Goal: Complete application form: Complete application form

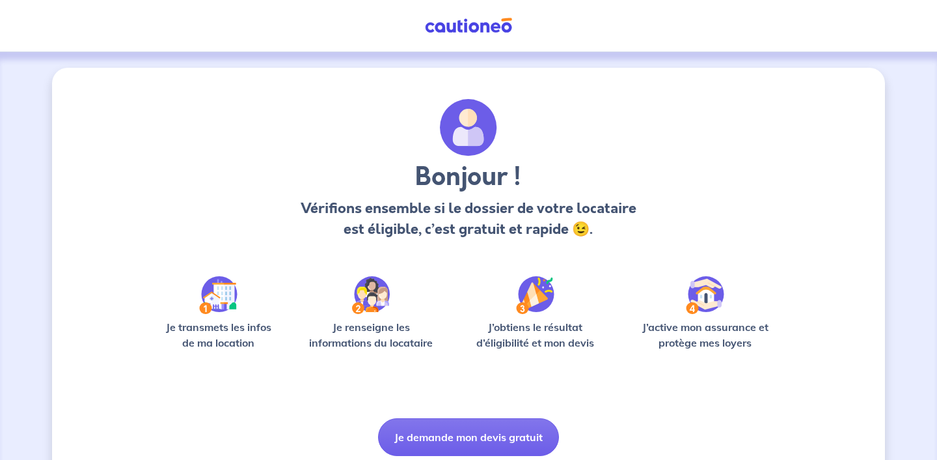
scroll to position [48, 0]
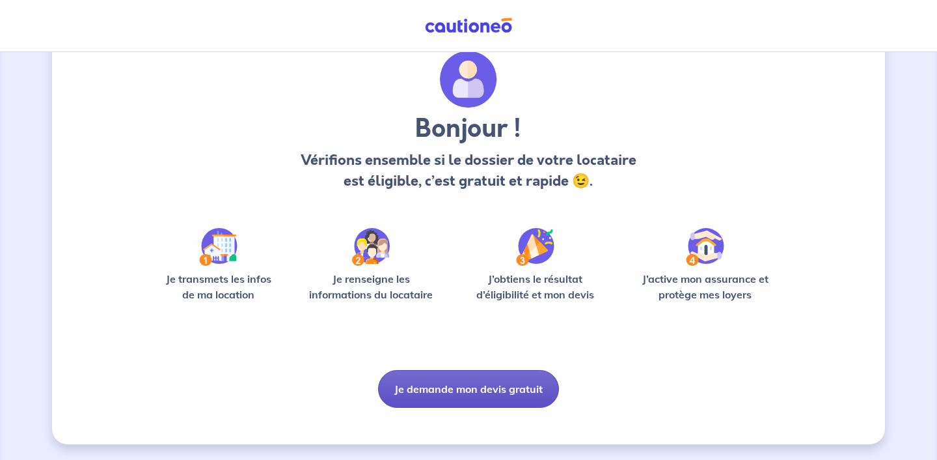
click at [497, 393] on button "Je demande mon devis gratuit" at bounding box center [468, 389] width 181 height 38
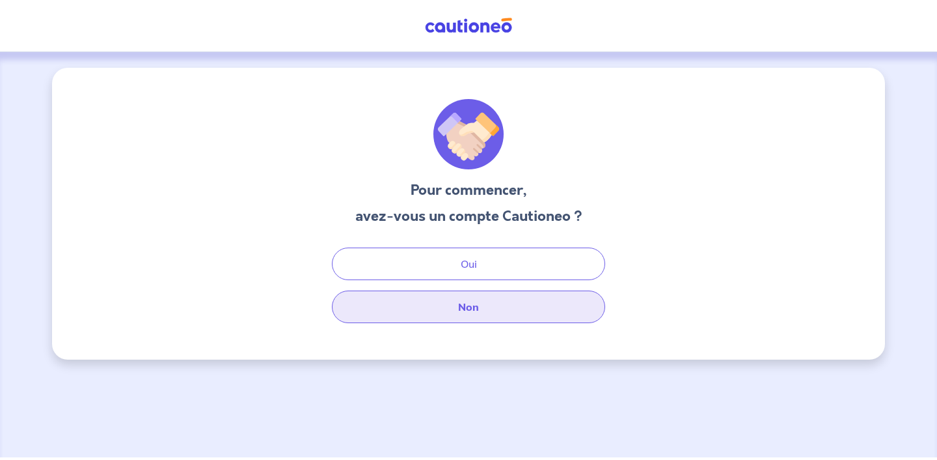
click at [486, 305] on button "Non" at bounding box center [468, 306] width 273 height 33
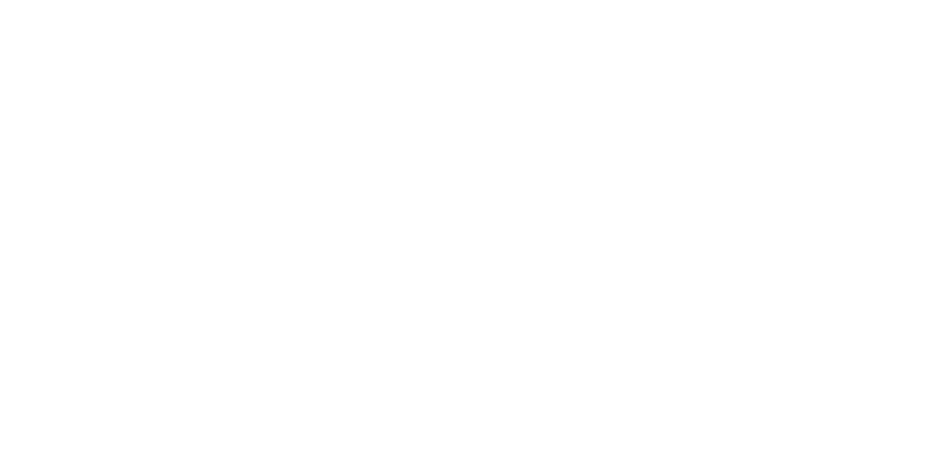
select select "FR"
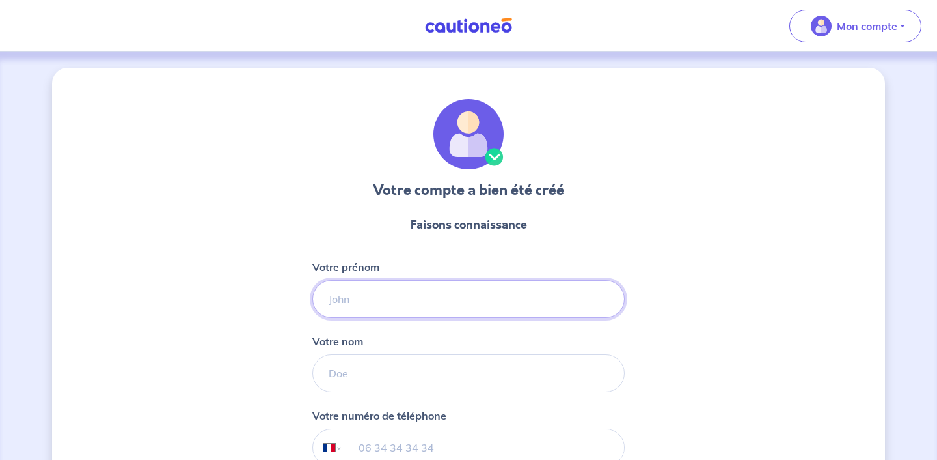
click at [448, 302] on input "Votre prénom" at bounding box center [468, 299] width 312 height 38
type input "[PERSON_NAME]"
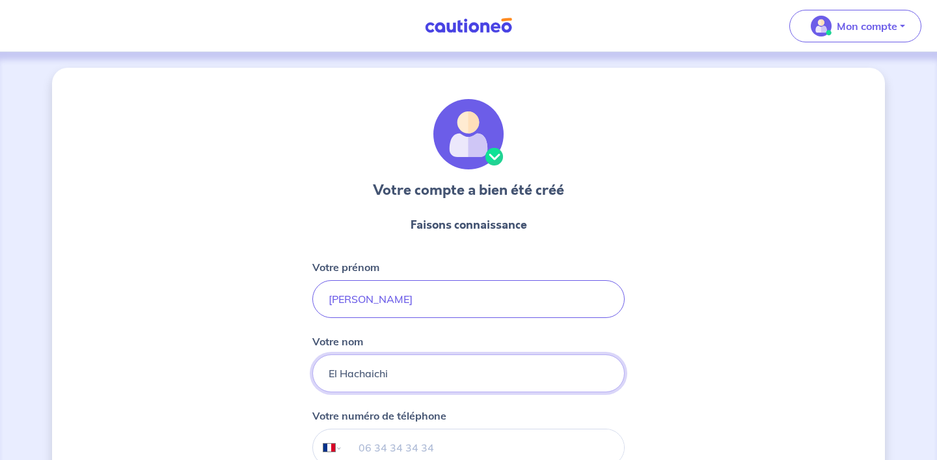
type input "El Hachaichi"
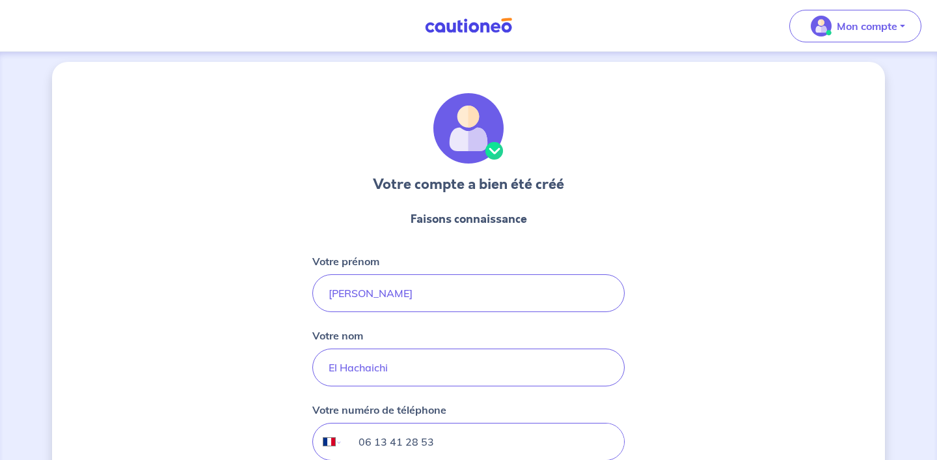
scroll to position [154, 0]
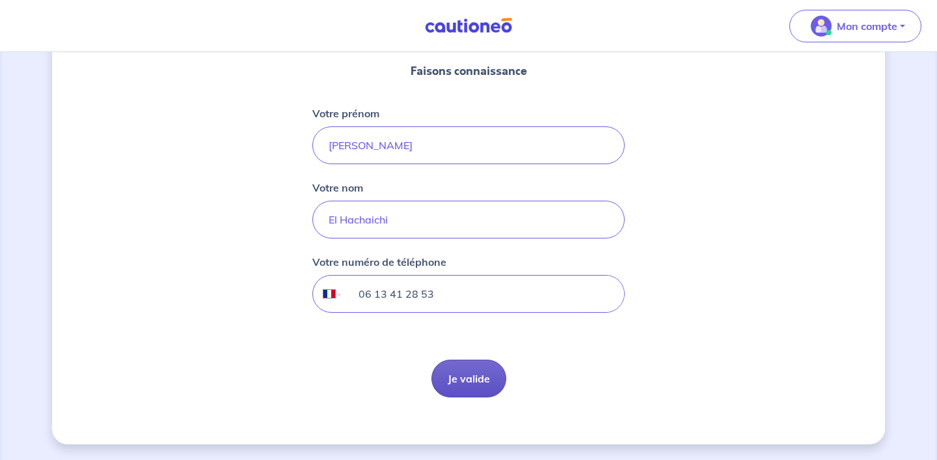
type input "06 13 41 28 53"
click at [470, 380] on button "Je valide" at bounding box center [469, 378] width 75 height 38
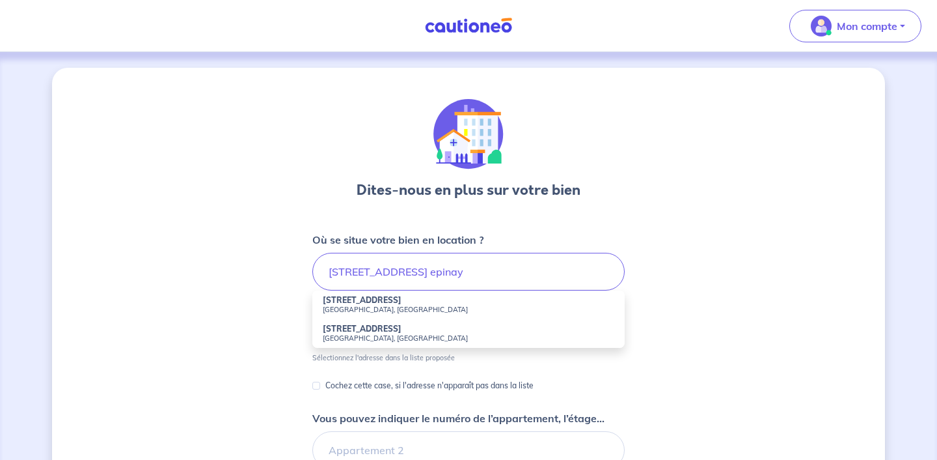
click at [376, 301] on strong "[STREET_ADDRESS]" at bounding box center [362, 300] width 79 height 10
type input "[STREET_ADDRESS]"
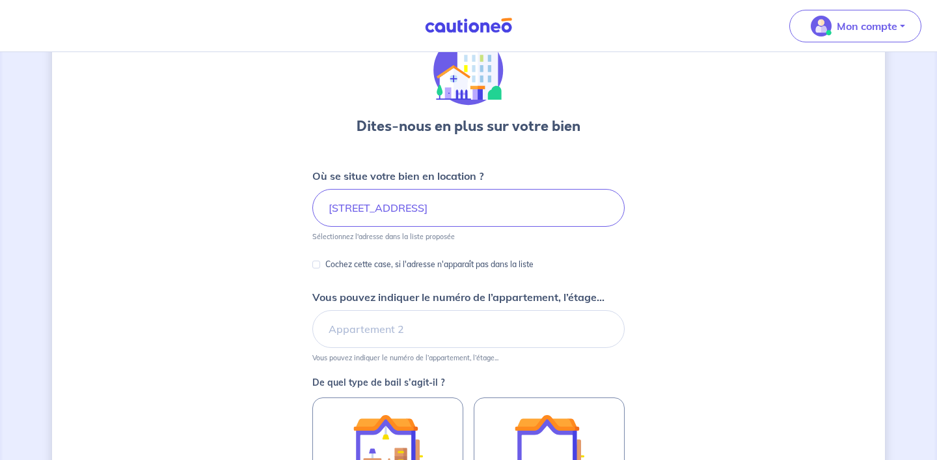
scroll to position [66, 0]
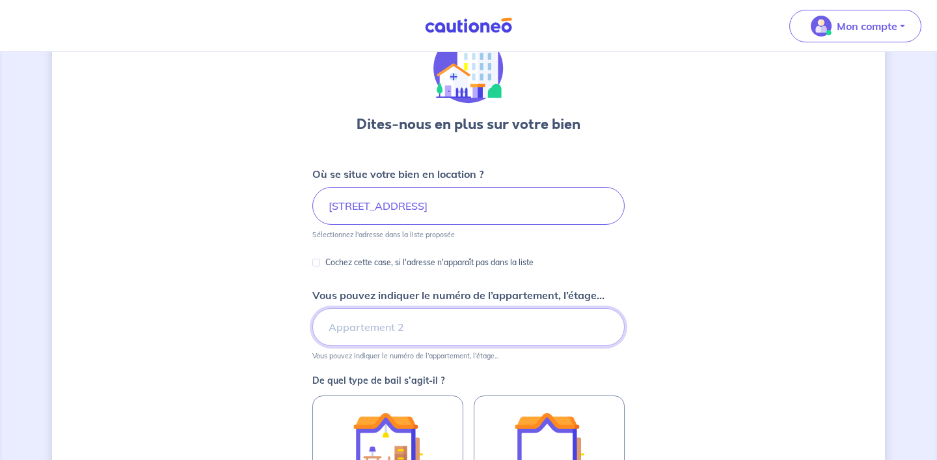
click at [391, 331] on input "Vous pouvez indiquer le numéro de l’appartement, l’étage..." at bounding box center [468, 327] width 312 height 38
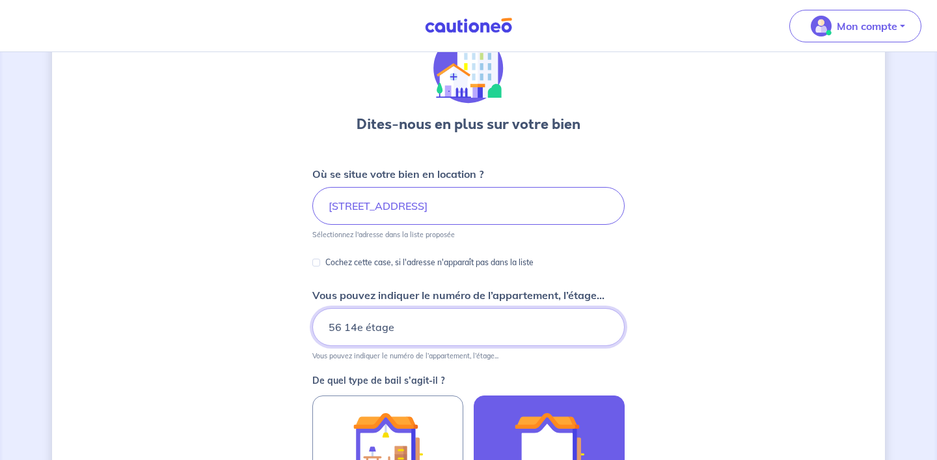
drag, startPoint x: 338, startPoint y: 329, endPoint x: 483, endPoint y: 411, distance: 166.1
click at [339, 329] on input "56 14e étage" at bounding box center [468, 327] width 312 height 38
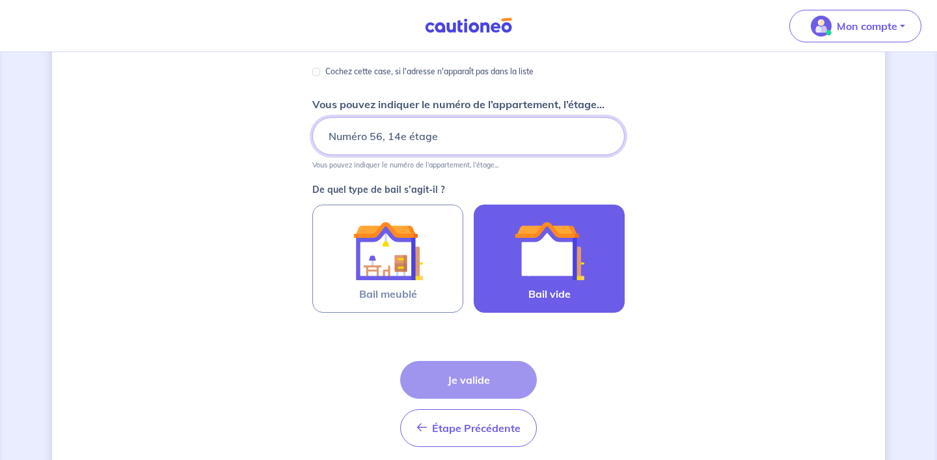
scroll to position [299, 0]
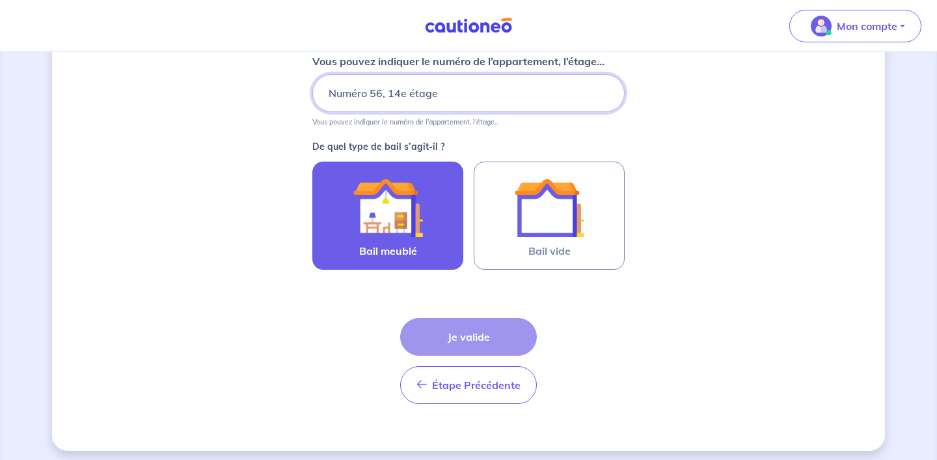
type input "Numéro 56, 14e étage"
click at [356, 216] on img at bounding box center [388, 207] width 70 height 70
click at [0, 0] on input "Bail meublé" at bounding box center [0, 0] width 0 height 0
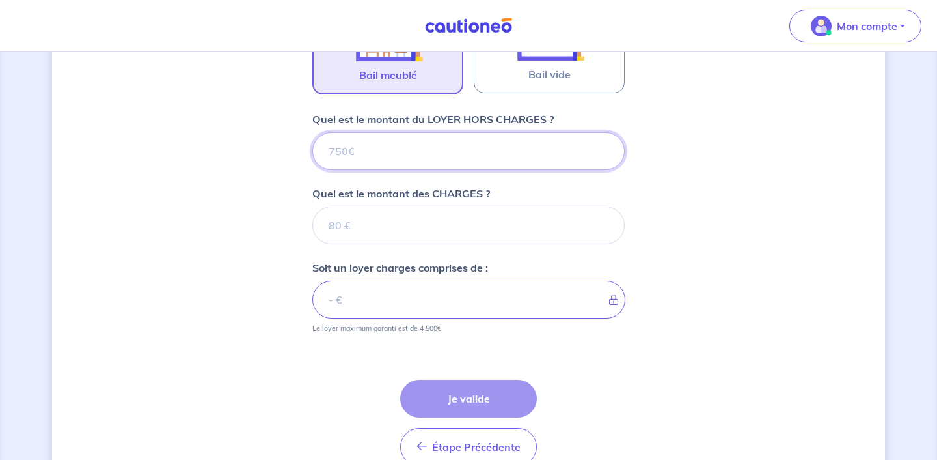
scroll to position [473, 0]
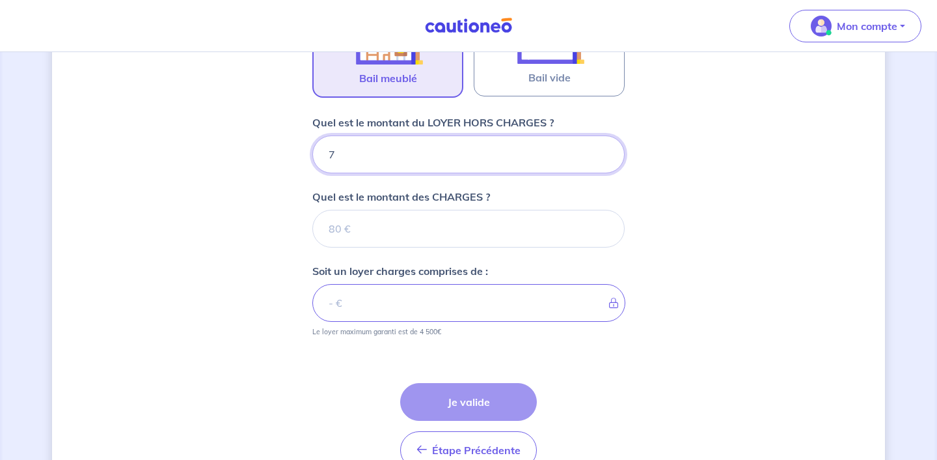
type input "77"
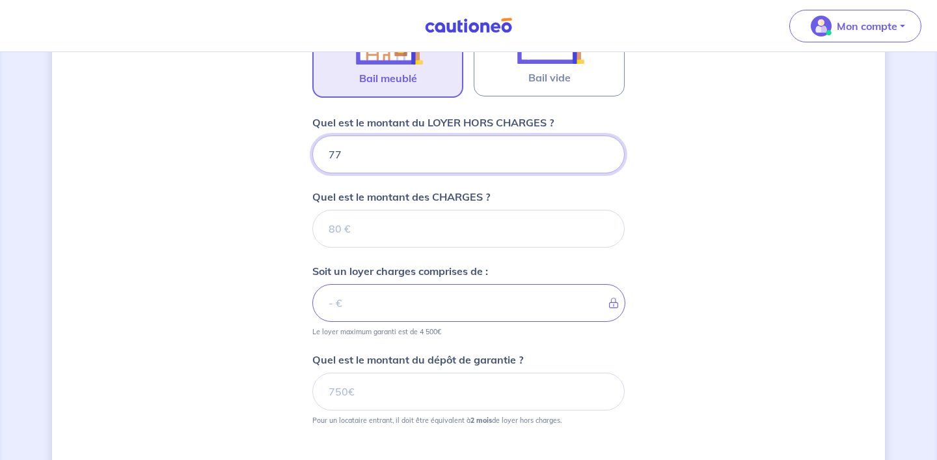
type input "773"
click at [443, 248] on form "Où se situe votre bien en location ? [STREET_ADDRESS] Sélectionnez l'adresse da…" at bounding box center [468, 163] width 312 height 808
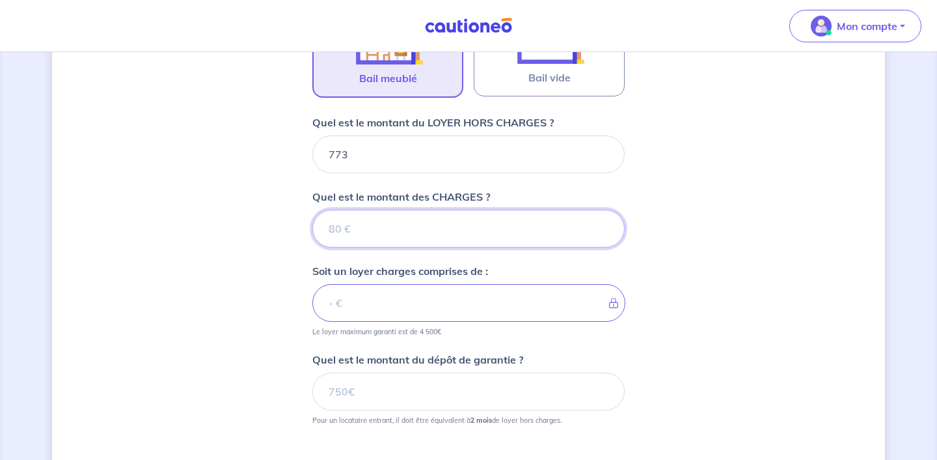
click at [443, 235] on input "Quel est le montant des CHARGES ?" at bounding box center [468, 229] width 312 height 38
type input "84"
type input "857"
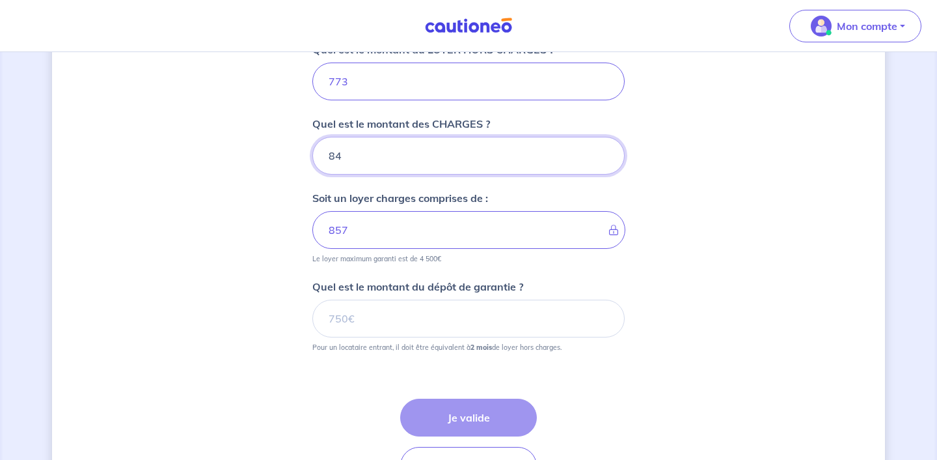
scroll to position [555, 0]
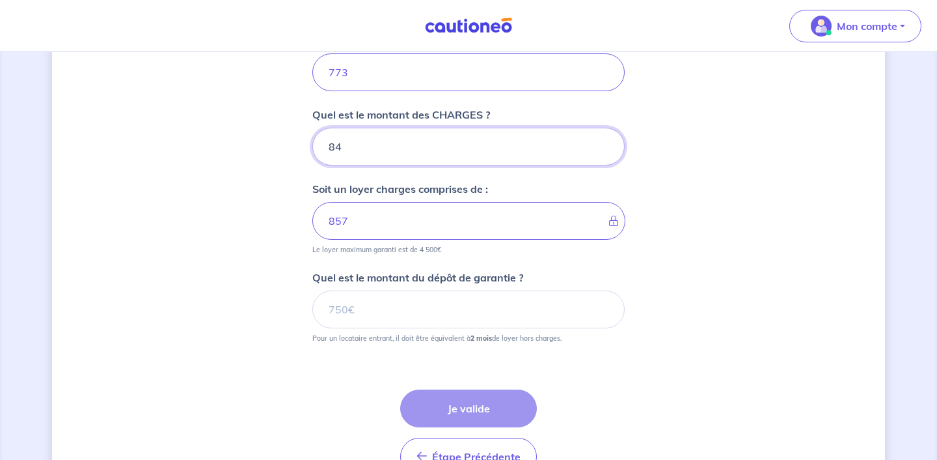
type input "84"
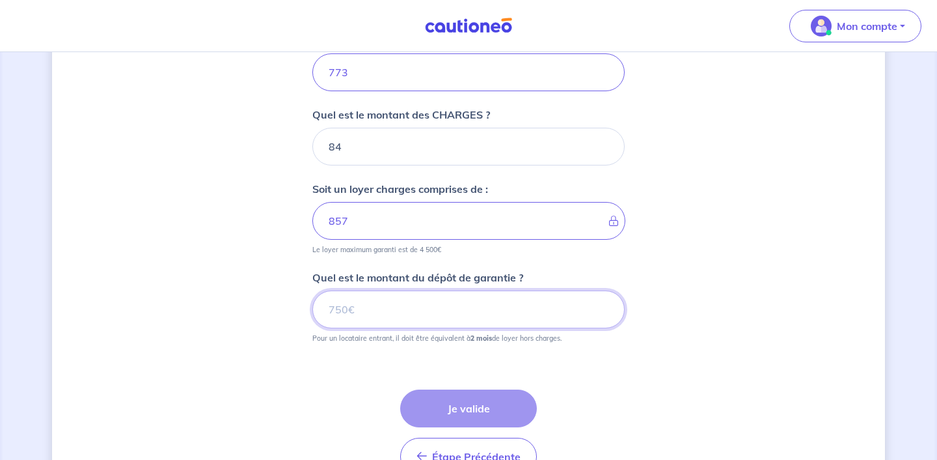
click at [364, 314] on input "Quel est le montant du dépôt de garantie ?" at bounding box center [468, 309] width 312 height 38
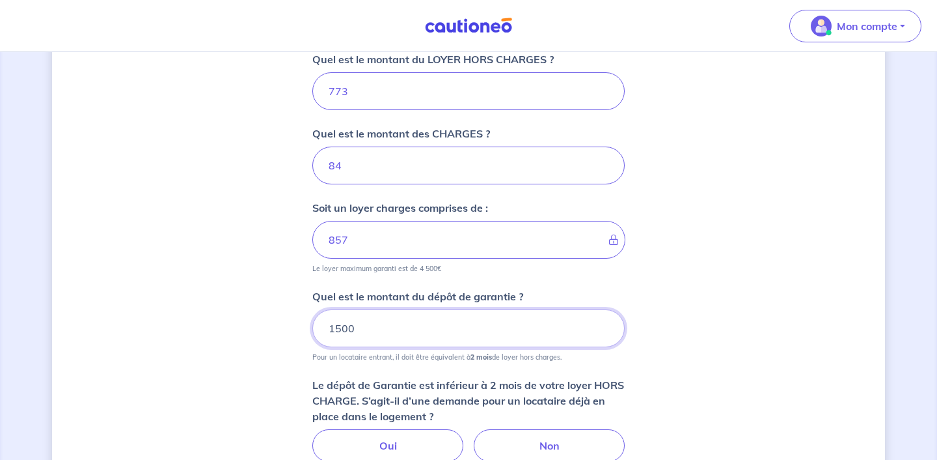
scroll to position [536, 0]
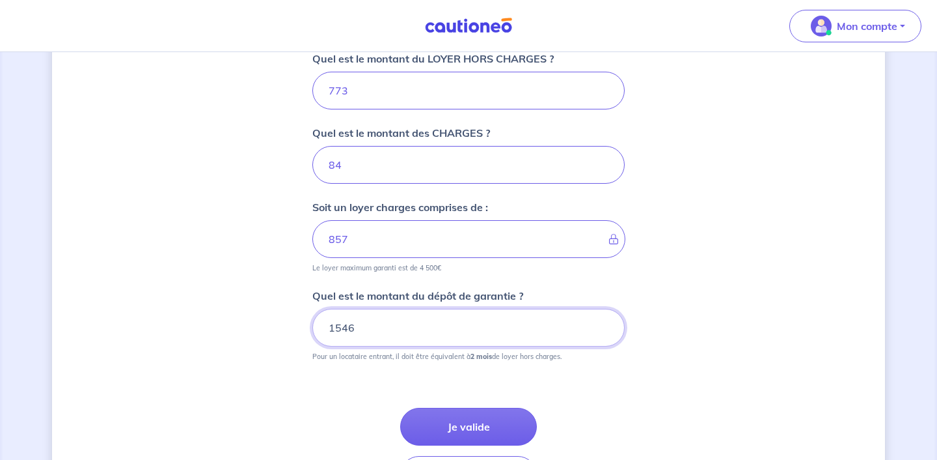
type input "1546"
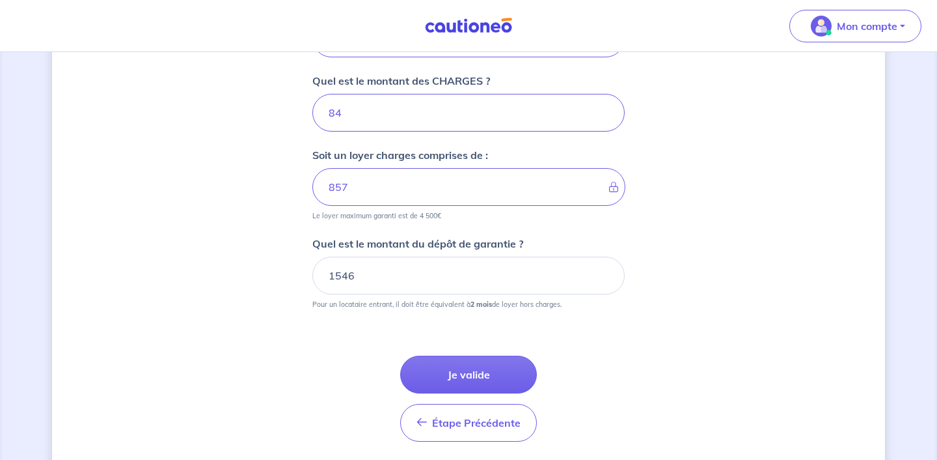
scroll to position [590, 0]
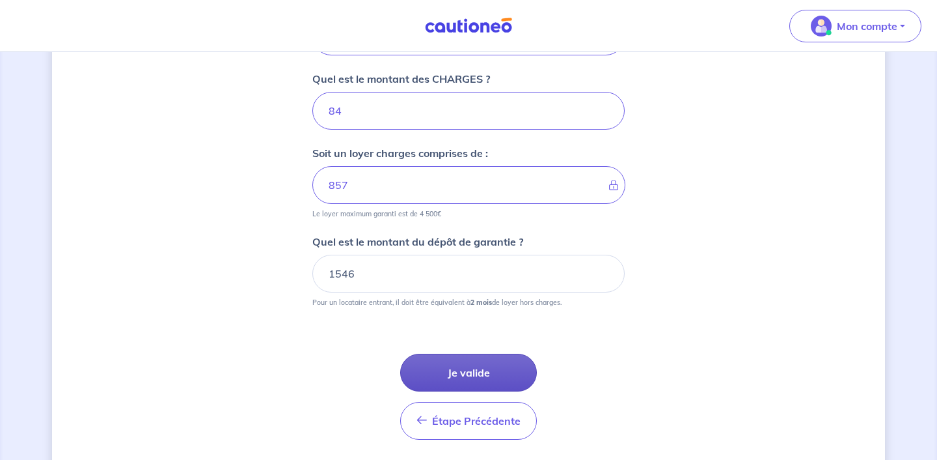
click at [464, 374] on button "Je valide" at bounding box center [468, 372] width 137 height 38
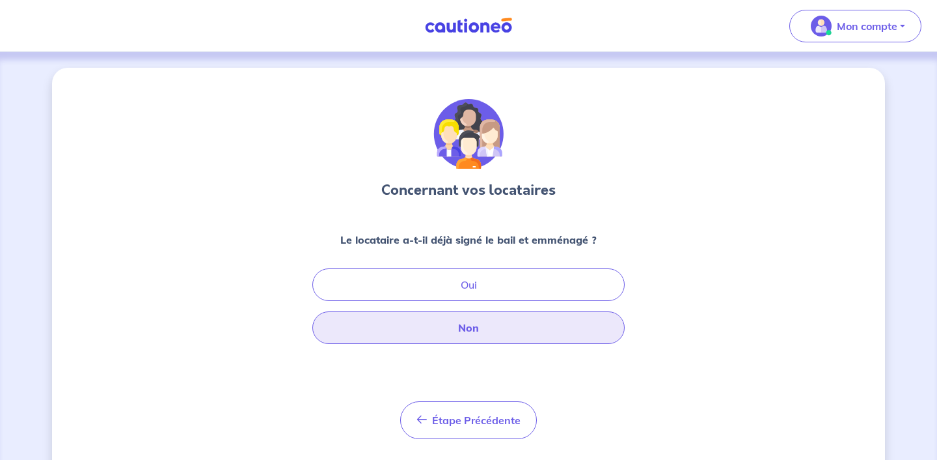
click at [478, 333] on button "Non" at bounding box center [468, 327] width 312 height 33
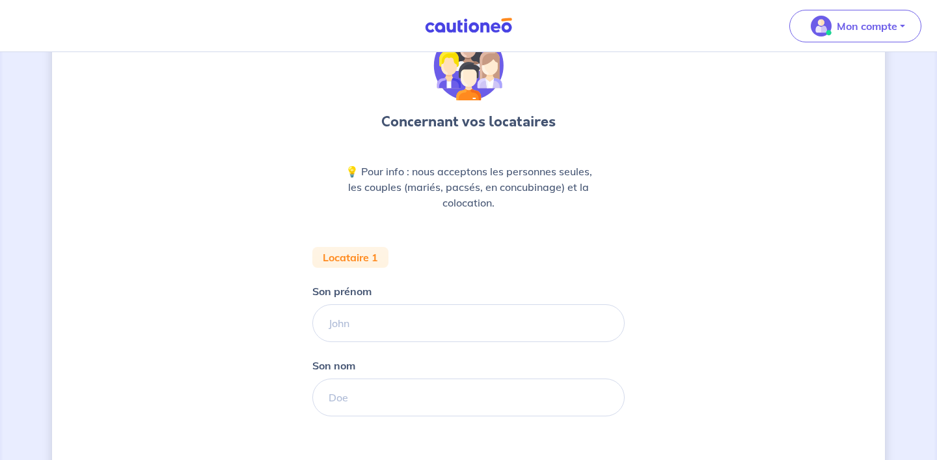
scroll to position [75, 0]
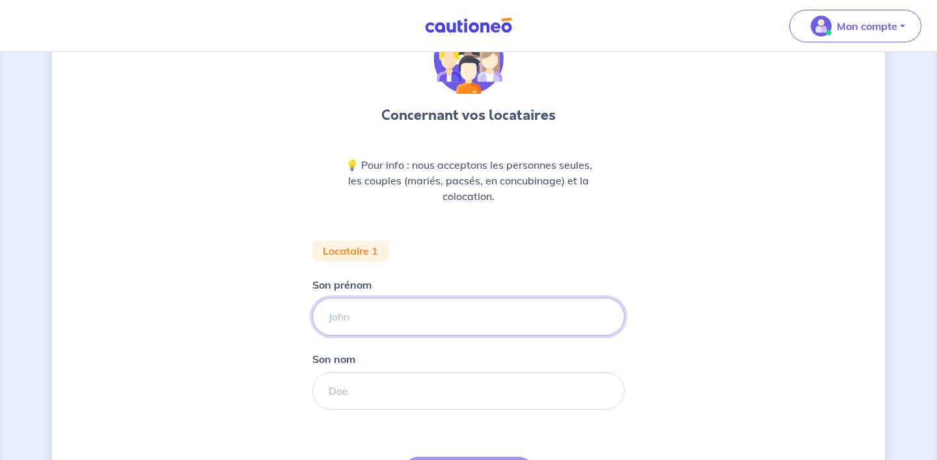
click at [458, 310] on input "Son prénom" at bounding box center [468, 316] width 312 height 38
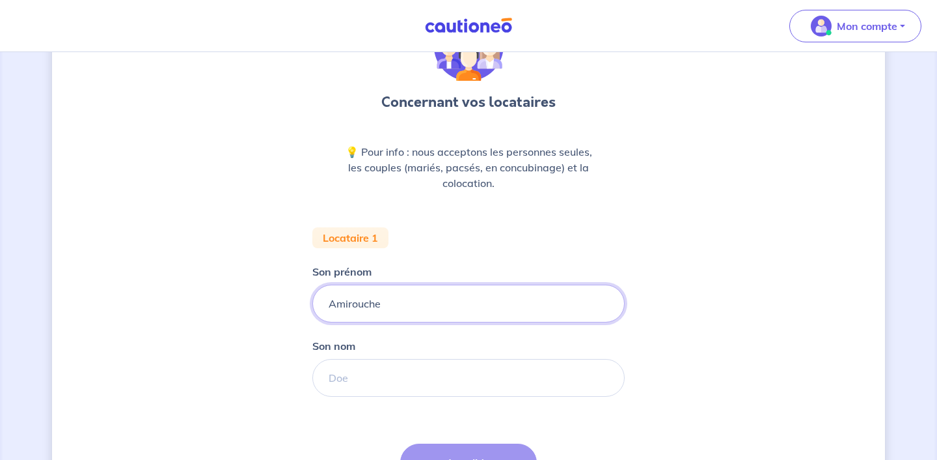
type input "Amirouche"
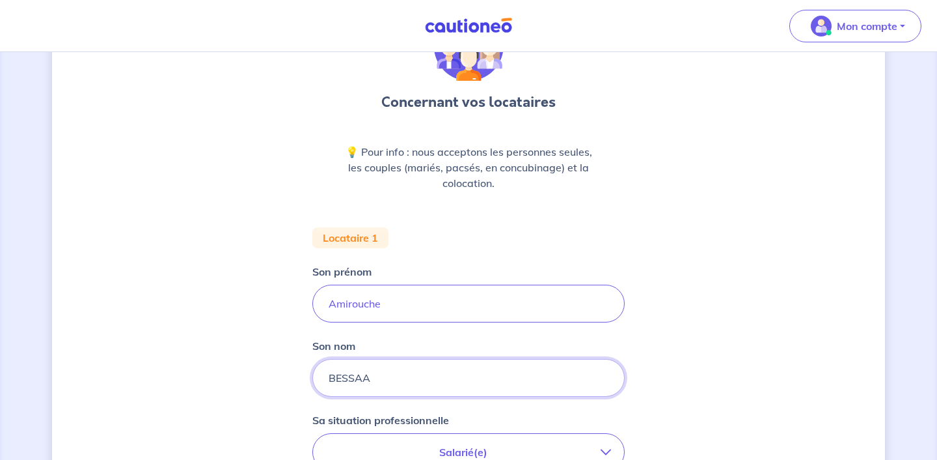
type input "BESSAA"
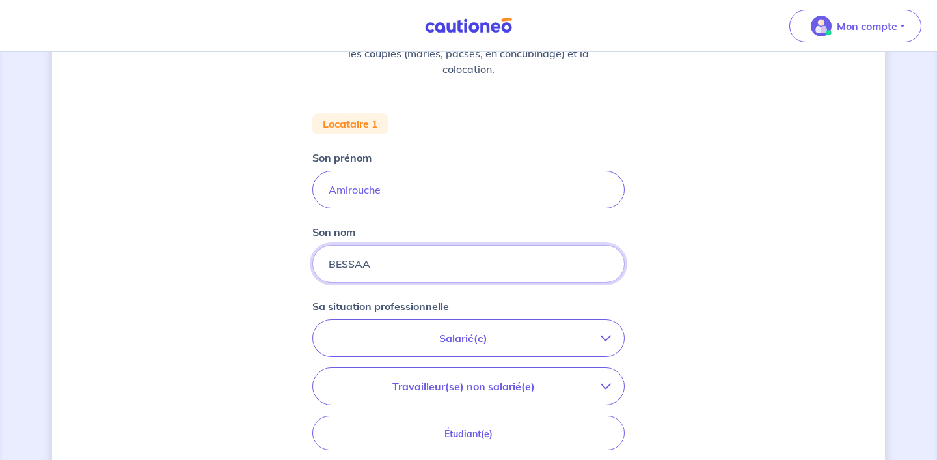
scroll to position [267, 0]
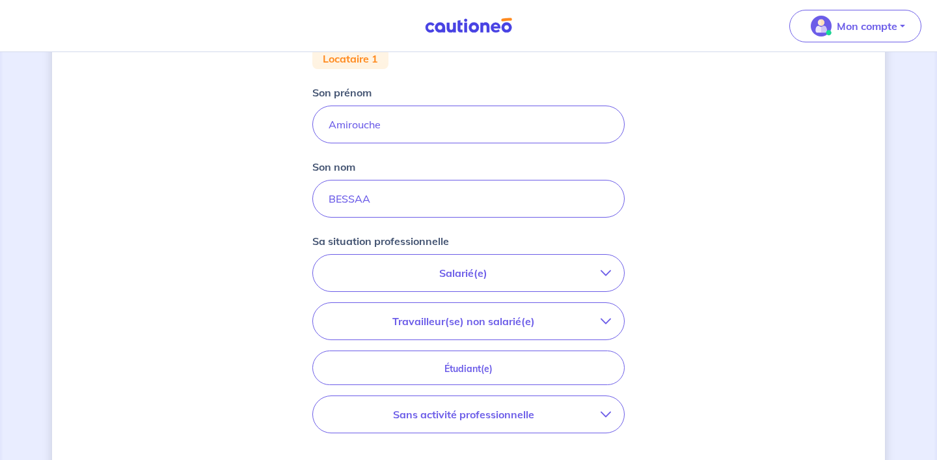
click at [501, 277] on p "Salarié(e)" at bounding box center [463, 273] width 275 height 16
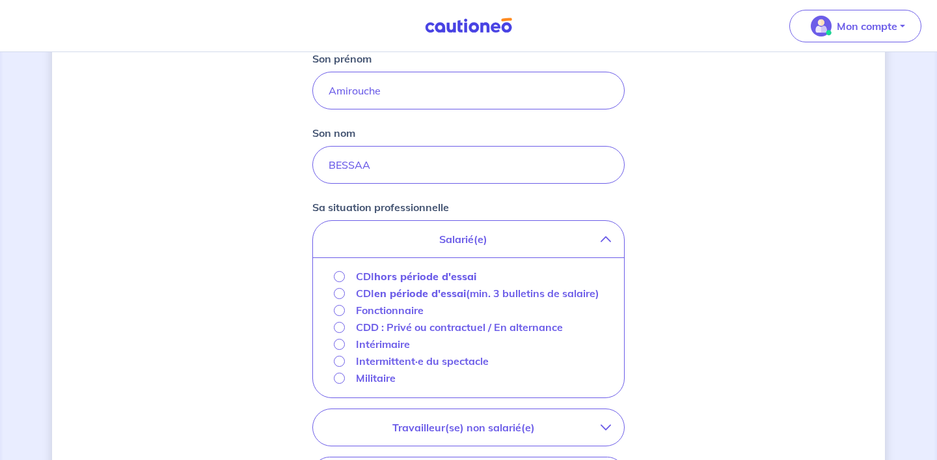
scroll to position [312, 0]
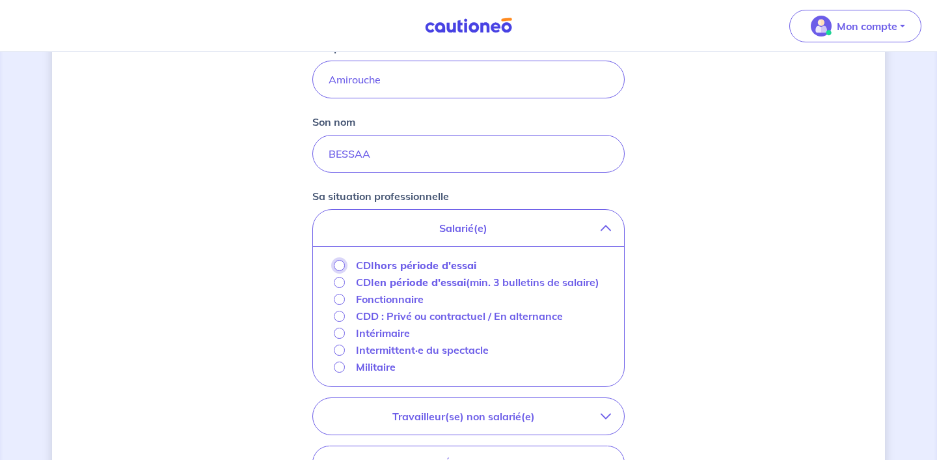
click at [342, 264] on input "CDI hors période d'essai" at bounding box center [339, 265] width 11 height 11
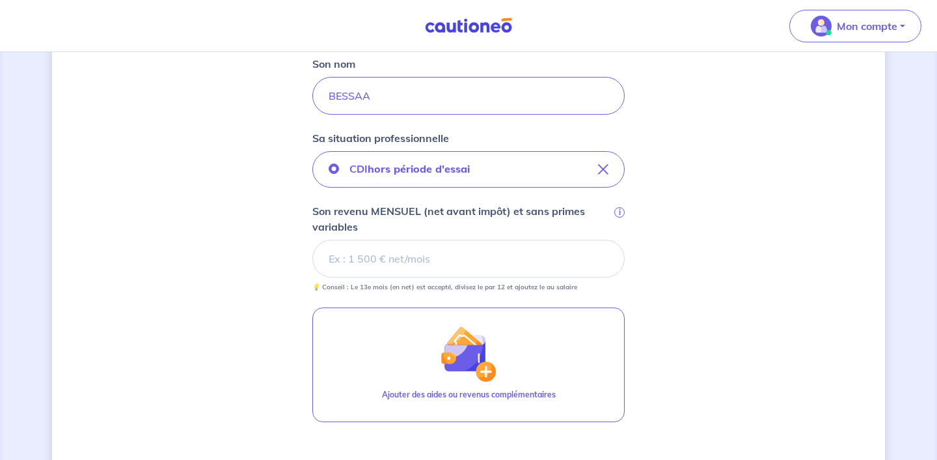
scroll to position [376, 0]
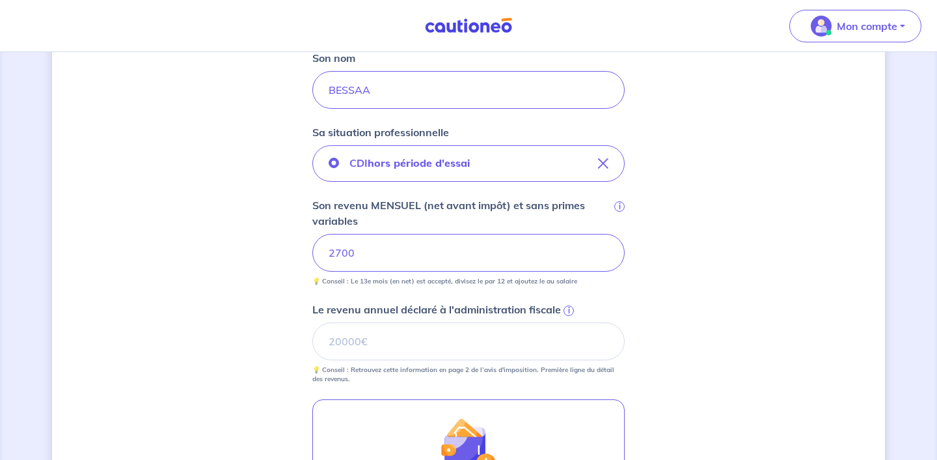
click at [568, 309] on span "i" at bounding box center [569, 310] width 10 height 10
click at [568, 322] on input "Le revenu annuel déclaré à l'administration fiscale i" at bounding box center [468, 341] width 312 height 38
click at [540, 341] on input "Le revenu annuel déclaré à l'administration fiscale i" at bounding box center [468, 341] width 312 height 38
type input "18718"
click at [246, 355] on div "Concernant vos locataires 💡 Pour info : nous acceptons les personnes seules, le…" at bounding box center [468, 200] width 833 height 1017
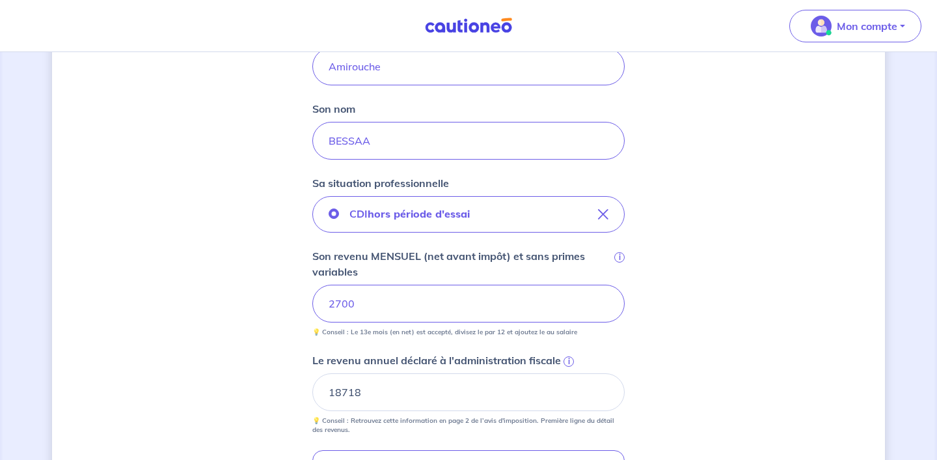
scroll to position [640, 0]
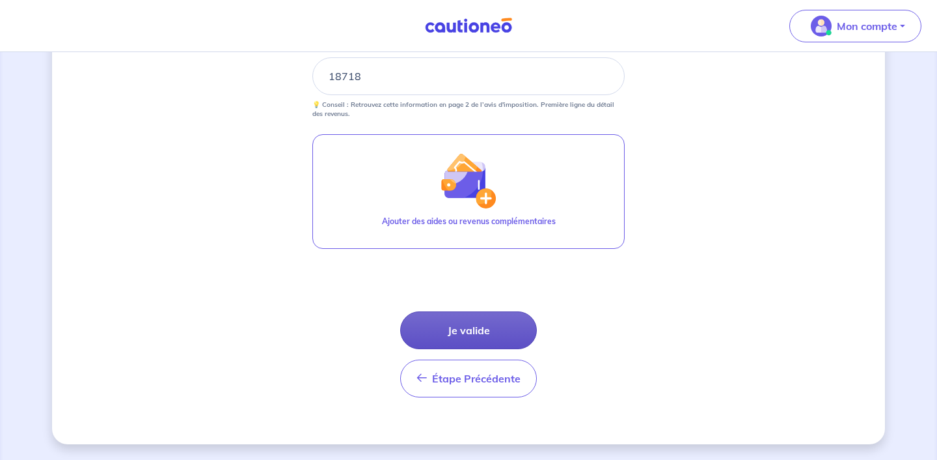
click at [489, 316] on button "Je valide" at bounding box center [468, 330] width 137 height 38
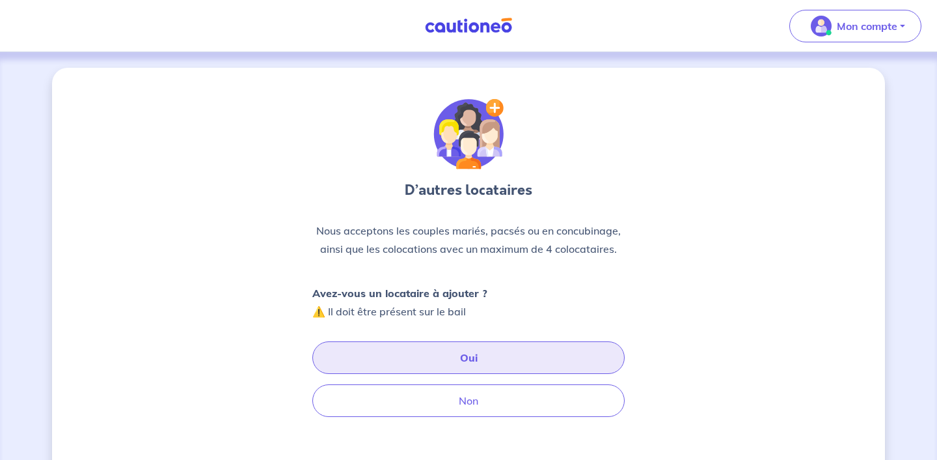
click at [473, 356] on button "Oui" at bounding box center [468, 357] width 312 height 33
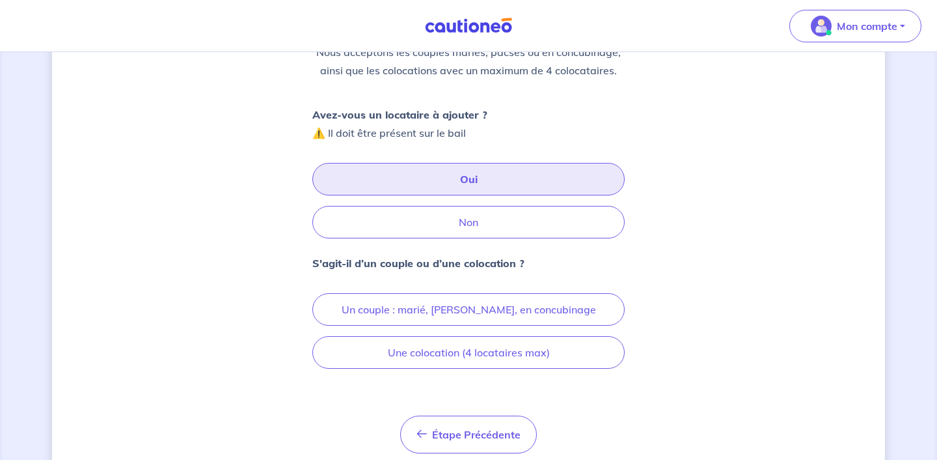
scroll to position [179, 0]
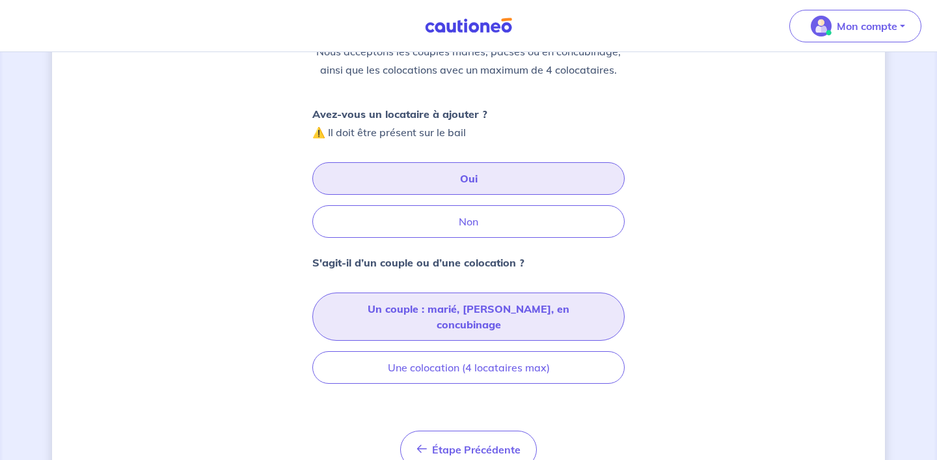
click at [508, 309] on button "Un couple : marié, [PERSON_NAME], en concubinage" at bounding box center [468, 316] width 312 height 48
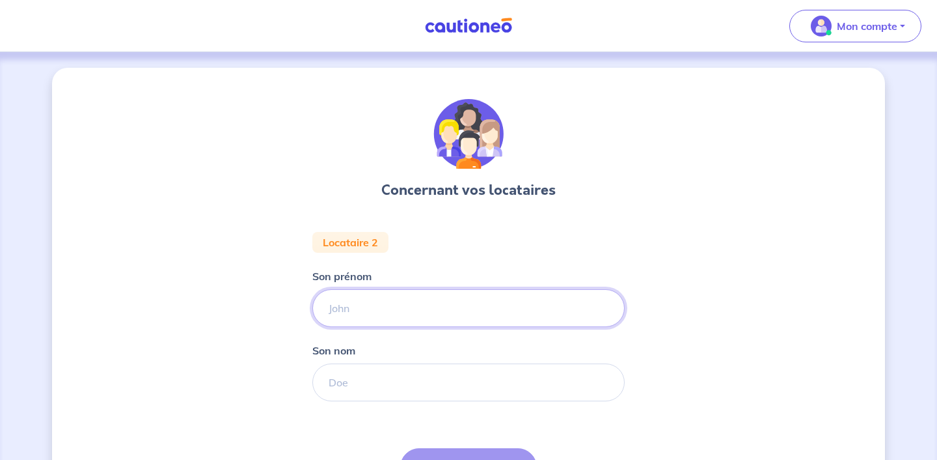
click at [475, 314] on input "Son prénom" at bounding box center [468, 308] width 312 height 38
type input "[PERSON_NAME]"
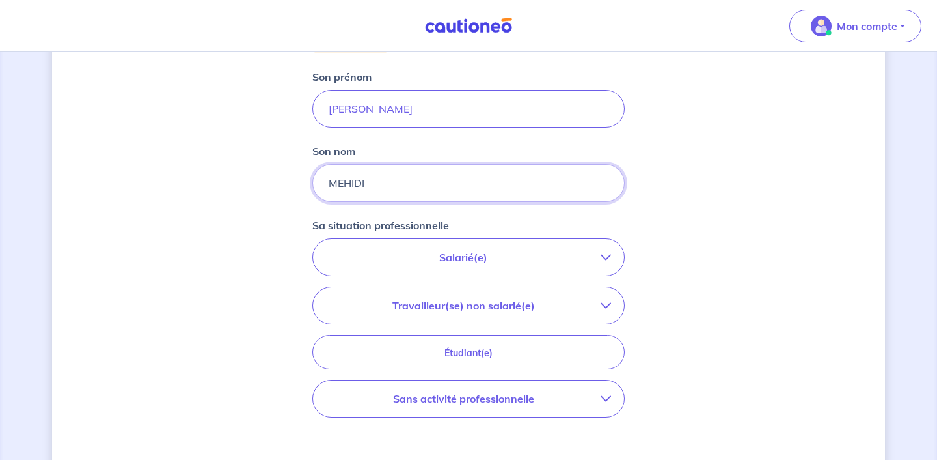
scroll to position [217, 0]
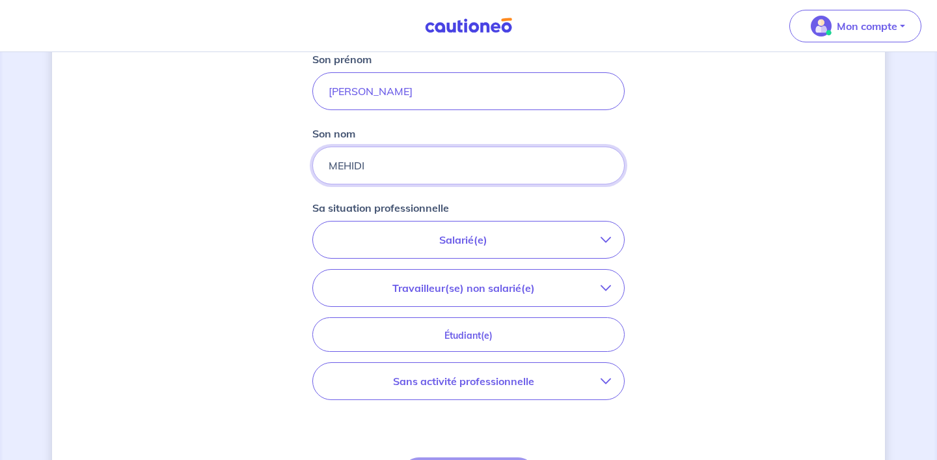
type input "MEHIDI"
click at [513, 378] on p "Sans activité professionnelle" at bounding box center [463, 381] width 275 height 16
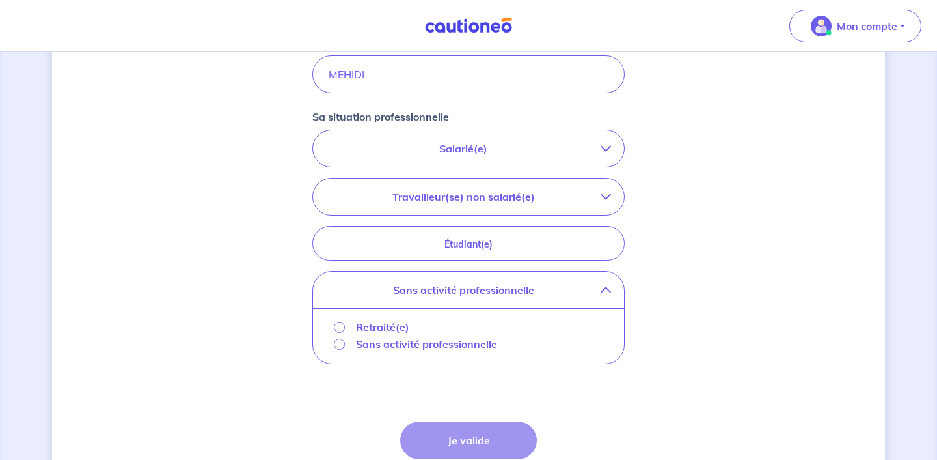
scroll to position [309, 0]
click at [380, 342] on p "Sans activité professionnelle" at bounding box center [426, 343] width 141 height 16
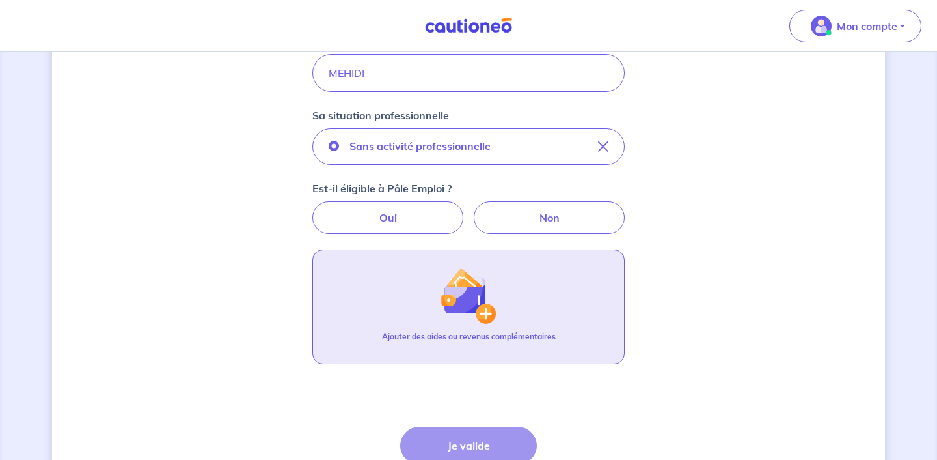
scroll to position [251, 0]
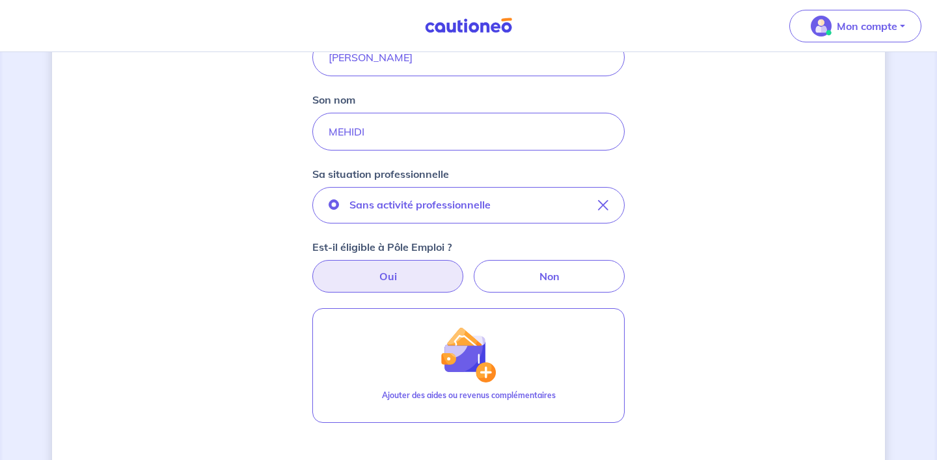
click at [437, 274] on label "Oui" at bounding box center [387, 276] width 151 height 33
click at [465, 268] on input "Oui" at bounding box center [469, 264] width 8 height 8
radio input "true"
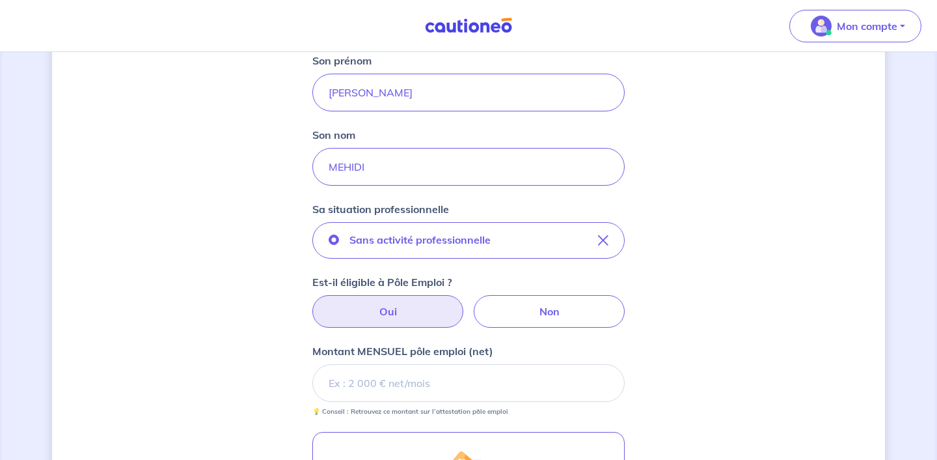
scroll to position [212, 0]
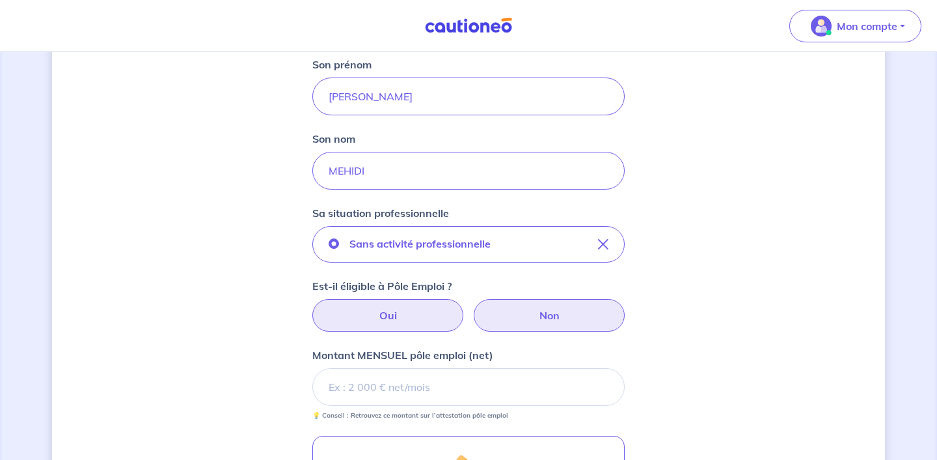
click at [564, 323] on label "Non" at bounding box center [549, 315] width 151 height 33
click at [473, 307] on input "Non" at bounding box center [469, 303] width 8 height 8
radio input "true"
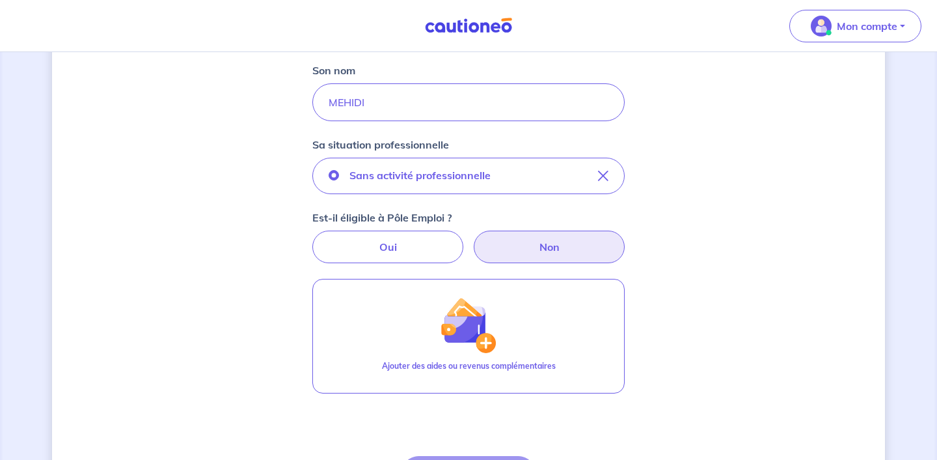
scroll to position [408, 0]
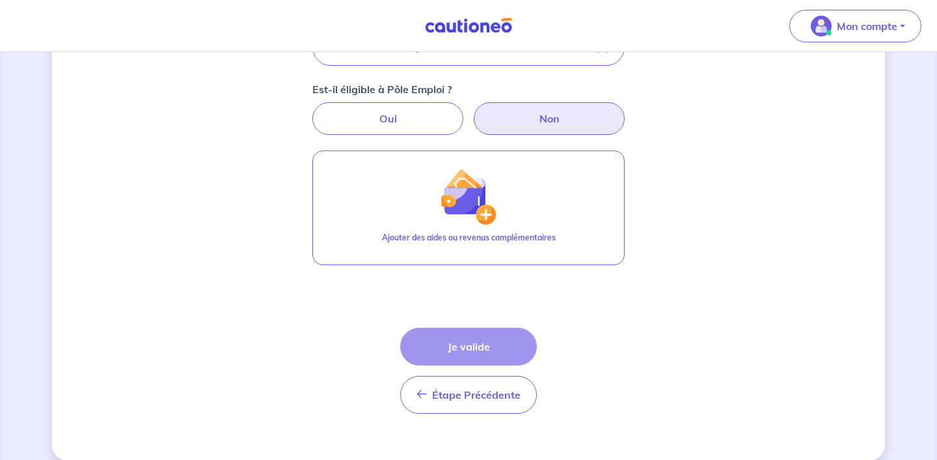
click at [499, 347] on div "Étape Précédente Précédent Je valide Je valide" at bounding box center [468, 370] width 137 height 86
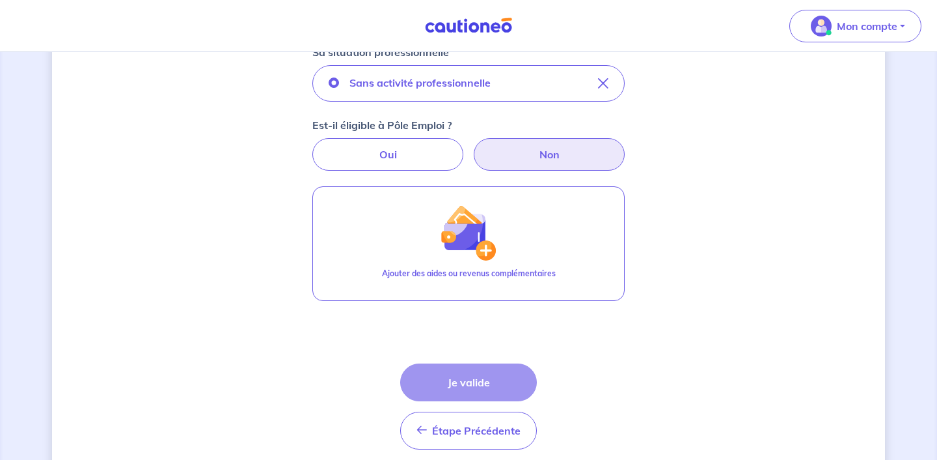
scroll to position [406, 0]
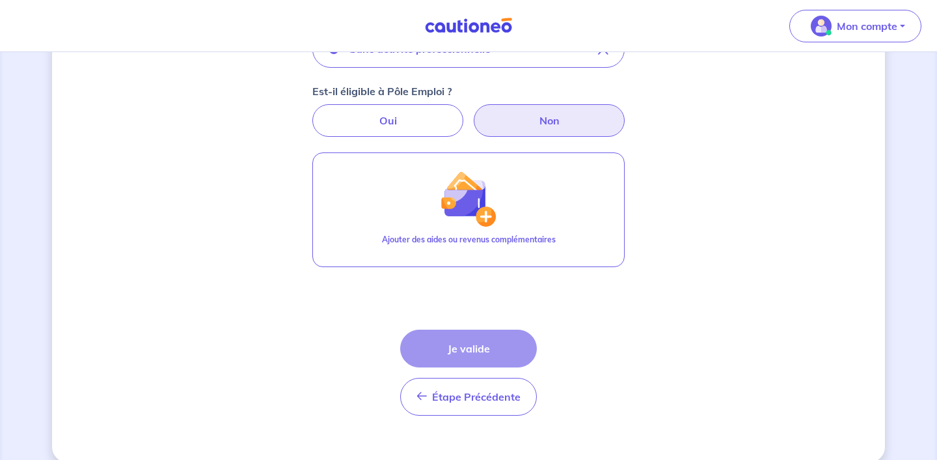
click at [499, 347] on div "Étape Précédente Précédent Je valide Je valide" at bounding box center [468, 372] width 137 height 86
click at [495, 350] on div "Étape Précédente Précédent Je valide Je valide" at bounding box center [468, 372] width 137 height 86
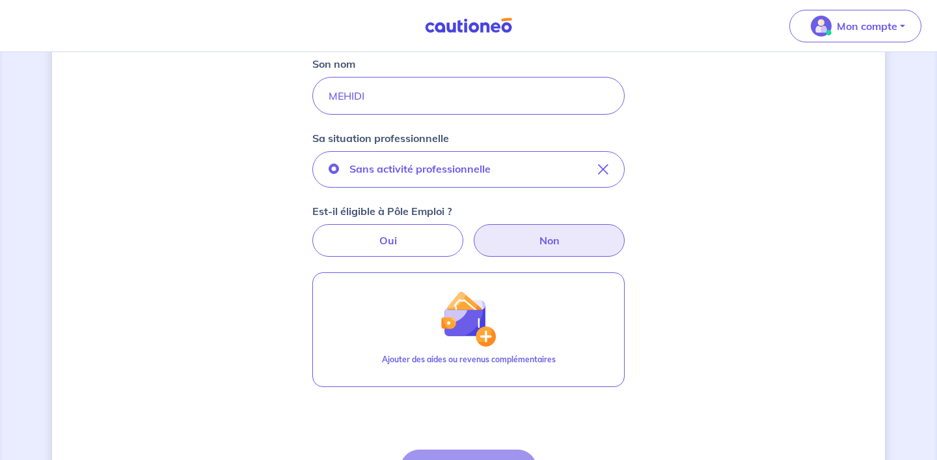
click at [554, 234] on label "Non" at bounding box center [549, 240] width 151 height 33
click at [473, 232] on input "Non" at bounding box center [469, 228] width 8 height 8
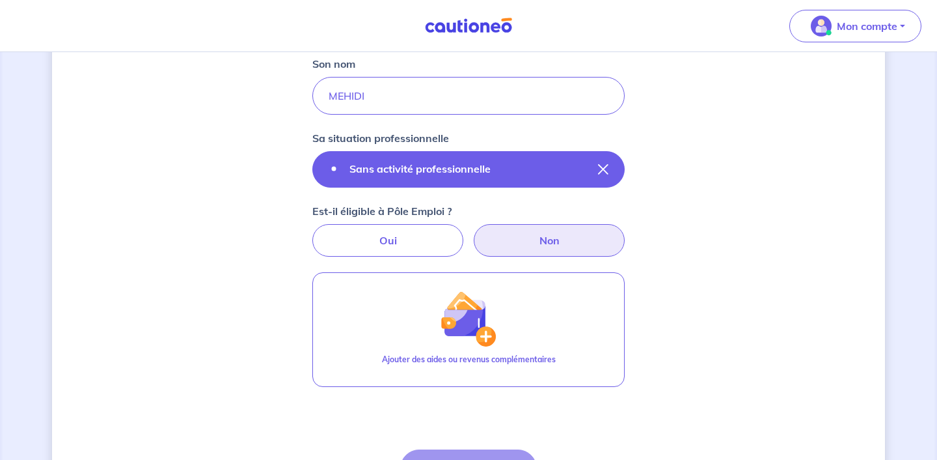
click at [535, 183] on button "Sans activité professionnelle" at bounding box center [468, 169] width 312 height 36
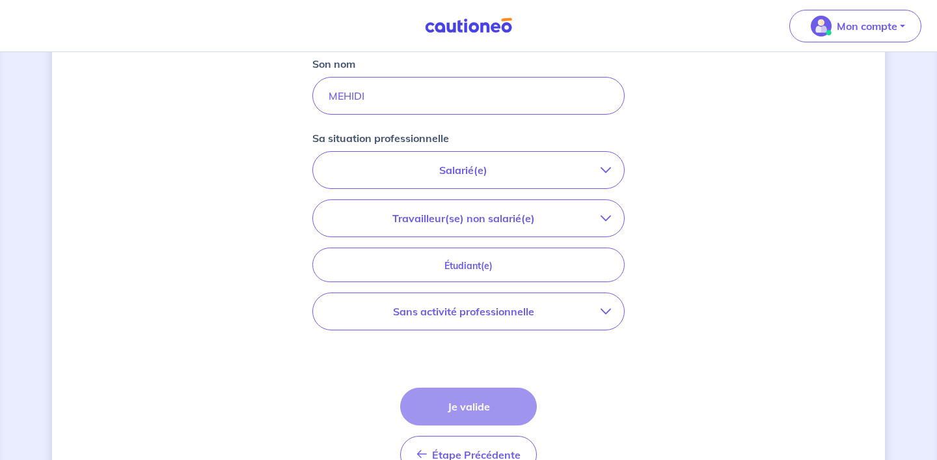
click at [555, 304] on p "Sans activité professionnelle" at bounding box center [463, 311] width 275 height 16
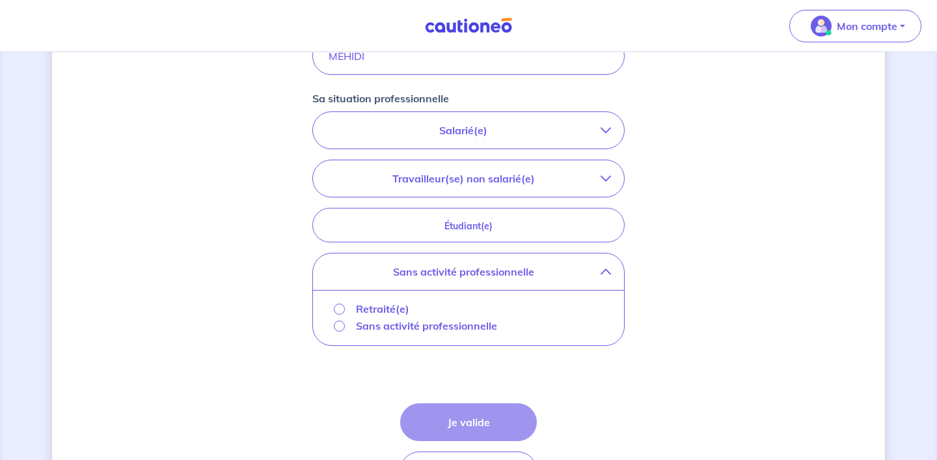
scroll to position [379, 0]
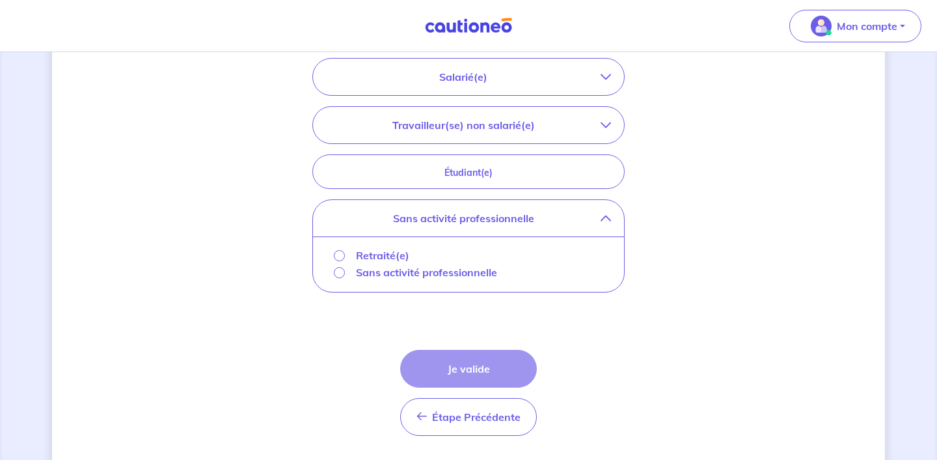
click at [378, 271] on p "Sans activité professionnelle" at bounding box center [426, 272] width 141 height 16
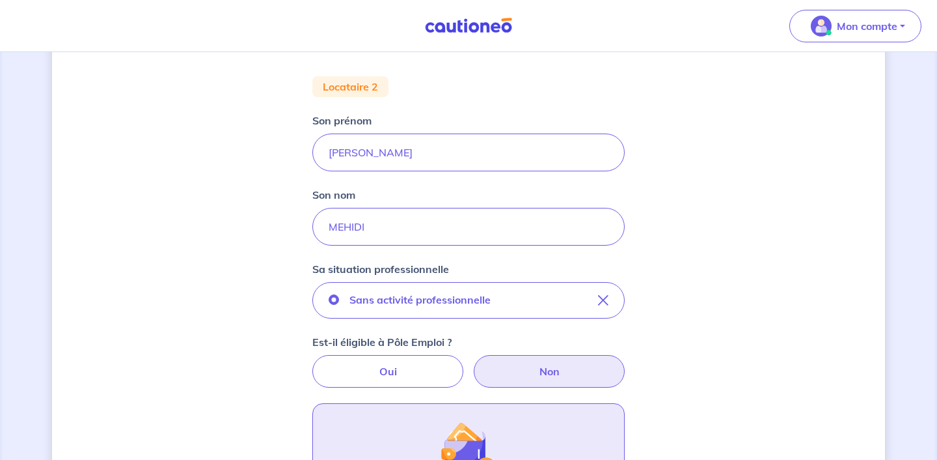
scroll to position [142, 0]
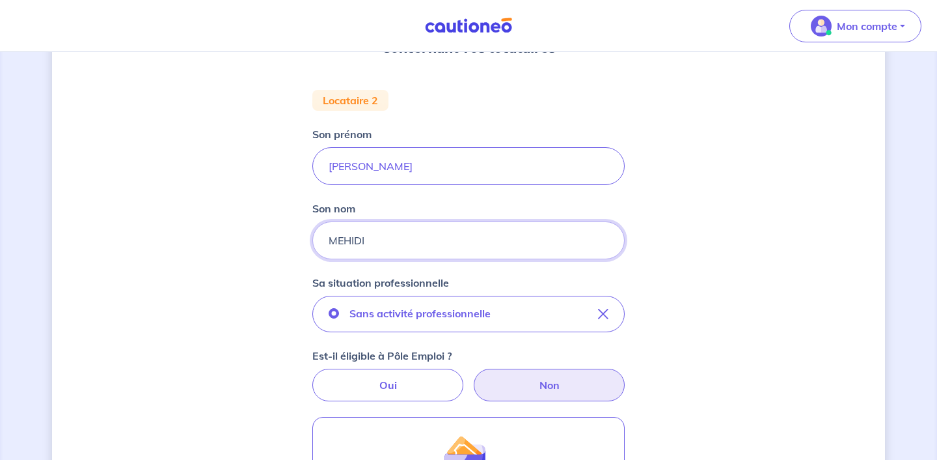
click at [449, 238] on input "MEHIDI" at bounding box center [468, 240] width 312 height 38
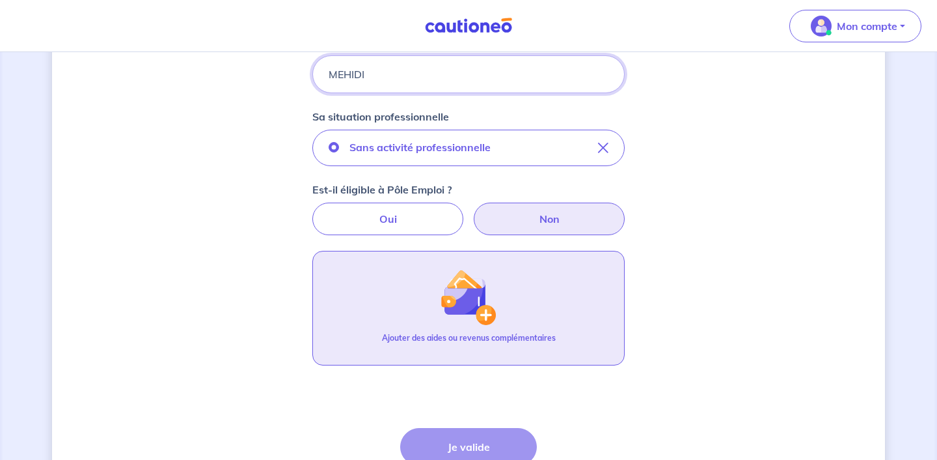
scroll to position [424, 0]
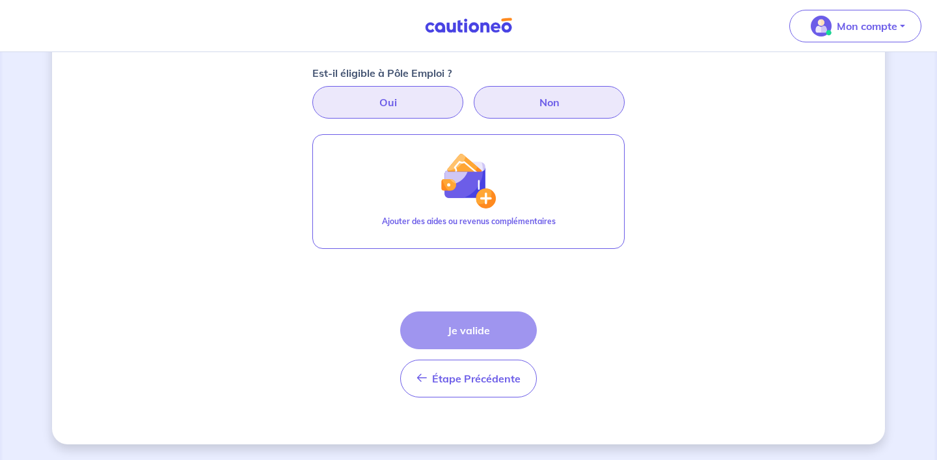
click at [413, 96] on label "Oui" at bounding box center [387, 102] width 151 height 33
click at [465, 94] on input "Oui" at bounding box center [469, 90] width 8 height 8
radio input "true"
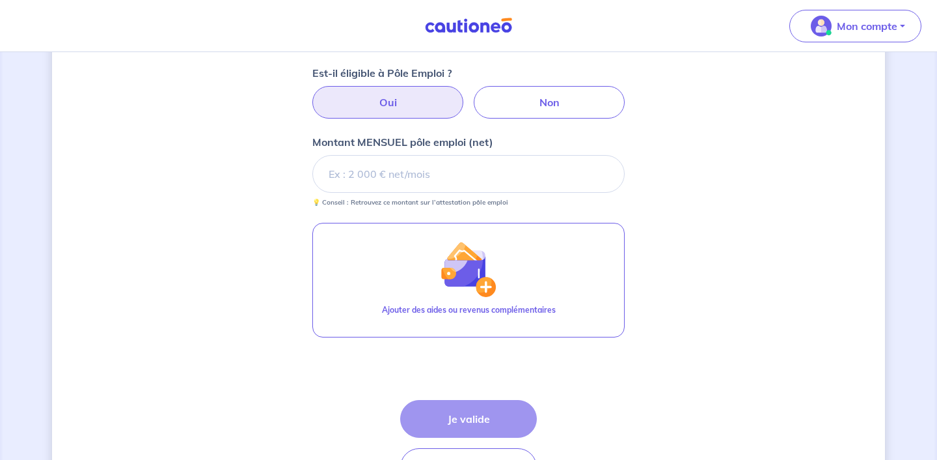
click at [534, 85] on div "Est-il éligible à Pôle Emploi ? Oui Non" at bounding box center [468, 91] width 312 height 53
click at [532, 93] on label "Non" at bounding box center [549, 102] width 151 height 33
click at [473, 93] on input "Non" at bounding box center [469, 90] width 8 height 8
radio input "true"
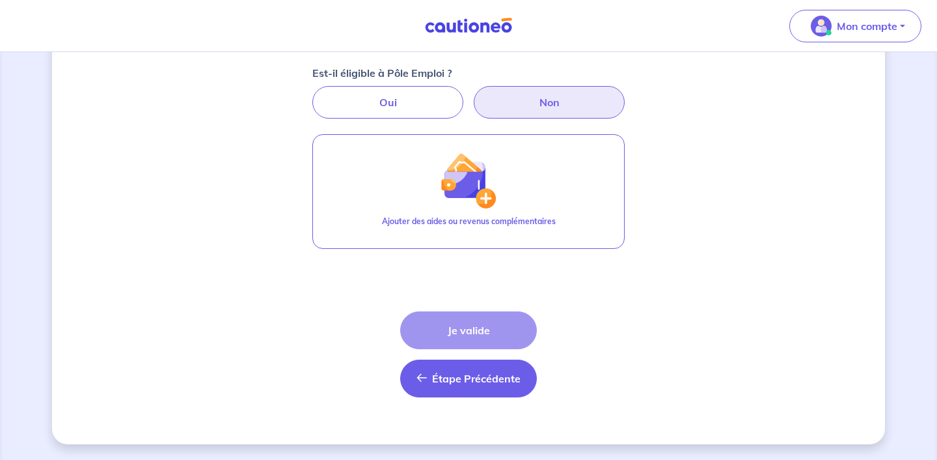
click at [495, 381] on span "Étape Précédente" at bounding box center [476, 378] width 89 height 13
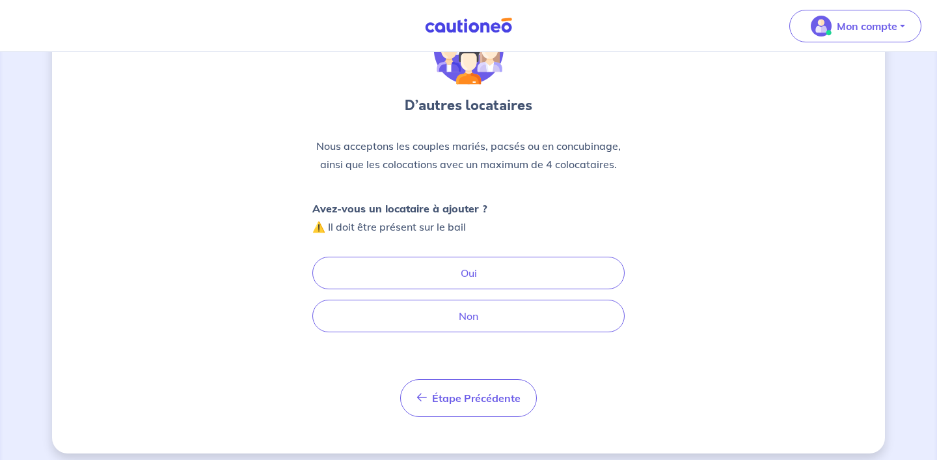
scroll to position [94, 0]
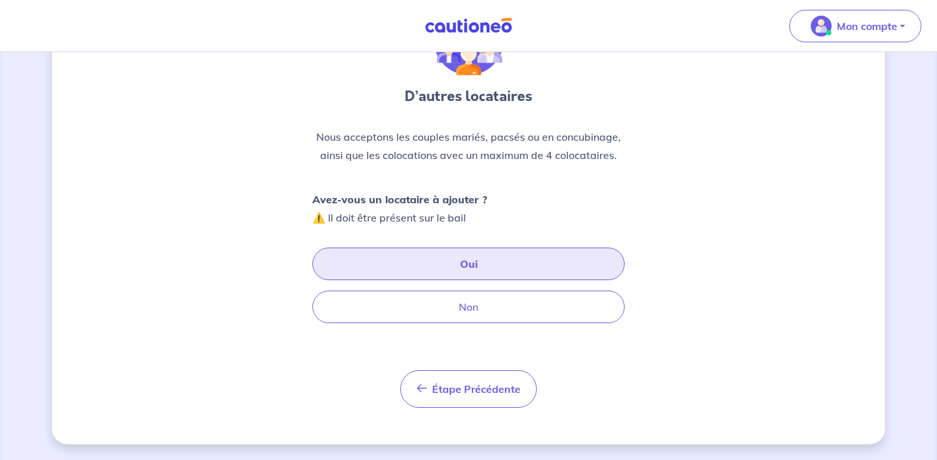
click at [521, 271] on button "Oui" at bounding box center [468, 263] width 312 height 33
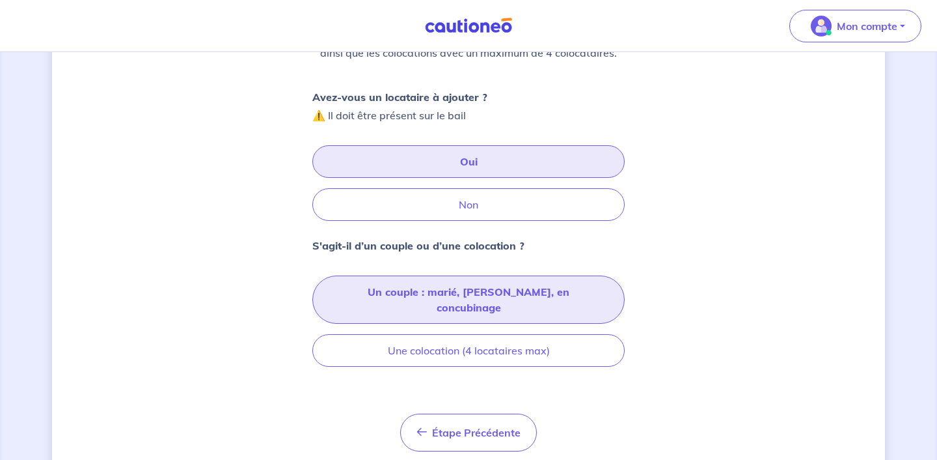
scroll to position [224, 0]
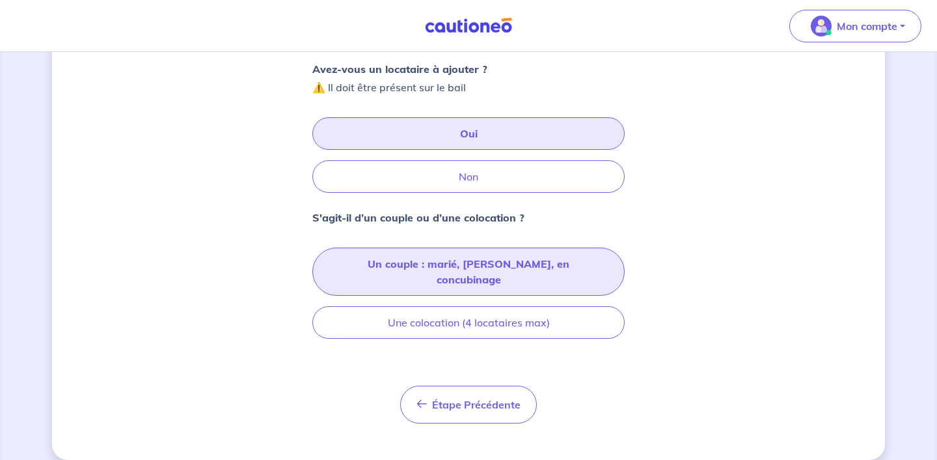
click at [495, 256] on button "Un couple : marié, [PERSON_NAME], en concubinage" at bounding box center [468, 271] width 312 height 48
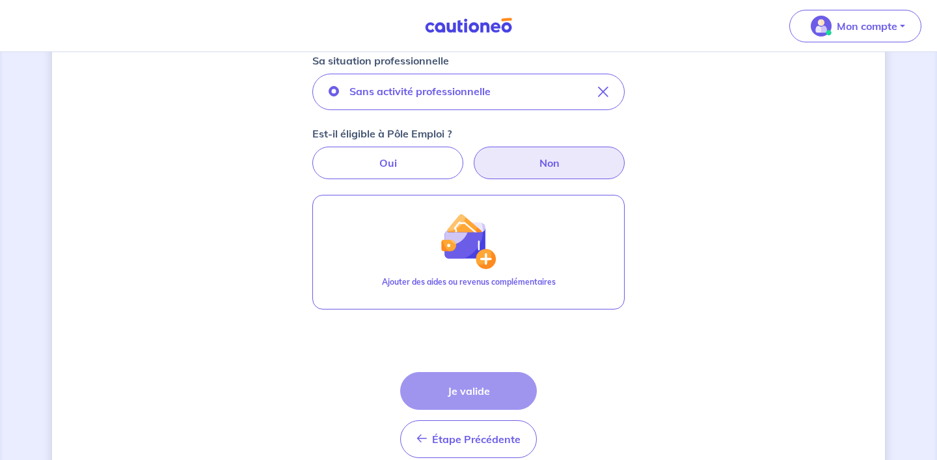
scroll to position [424, 0]
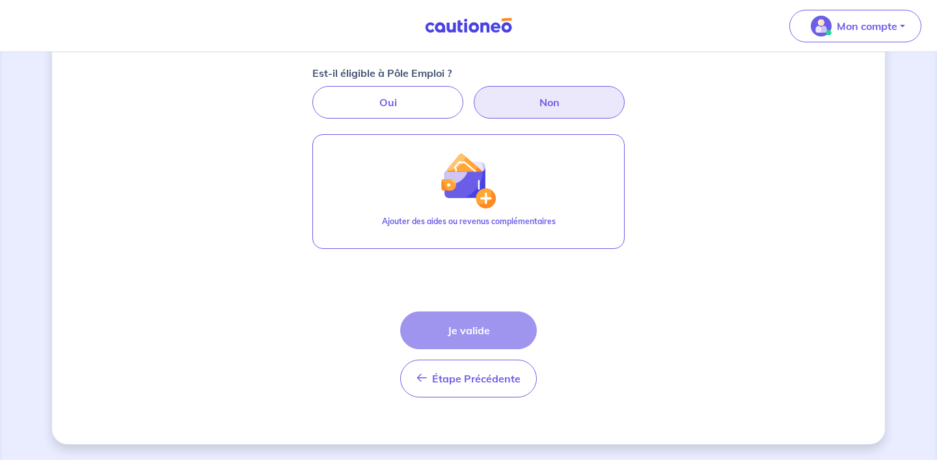
click at [487, 329] on div "Étape Précédente Précédent Je valide Je valide" at bounding box center [468, 354] width 137 height 86
click at [417, 109] on label "Oui" at bounding box center [387, 102] width 151 height 33
click at [465, 94] on input "Oui" at bounding box center [469, 90] width 8 height 8
radio input "true"
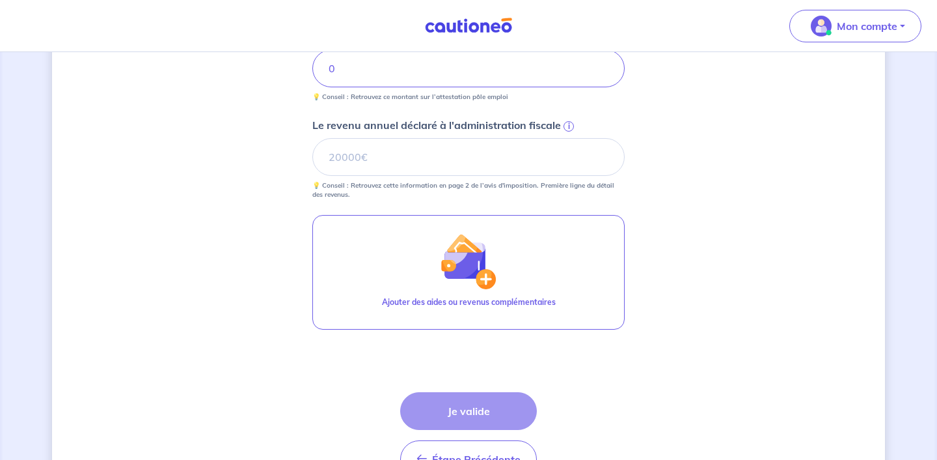
scroll to position [611, 0]
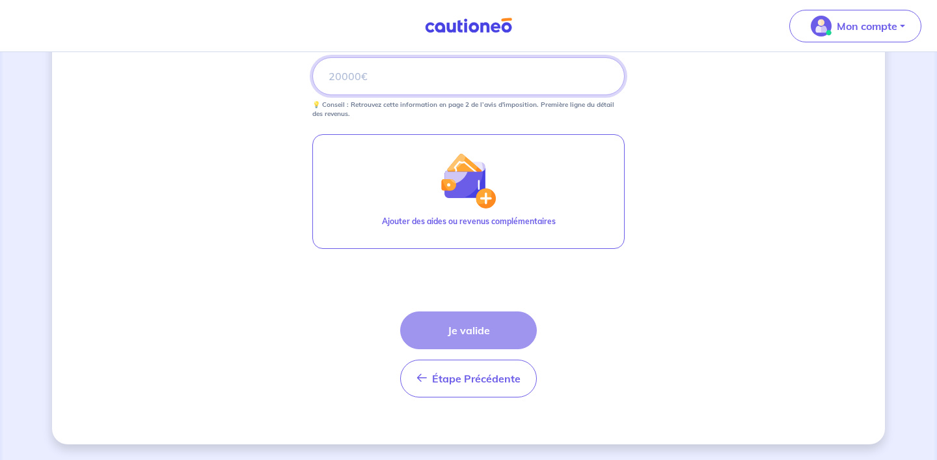
click at [448, 64] on input "Le revenu annuel déclaré à l'administration fiscale i" at bounding box center [468, 76] width 312 height 38
type input "2"
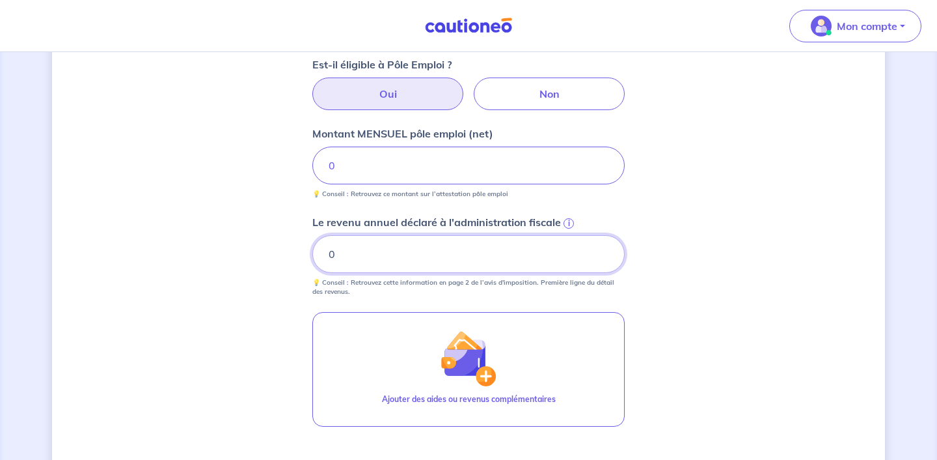
type input "0"
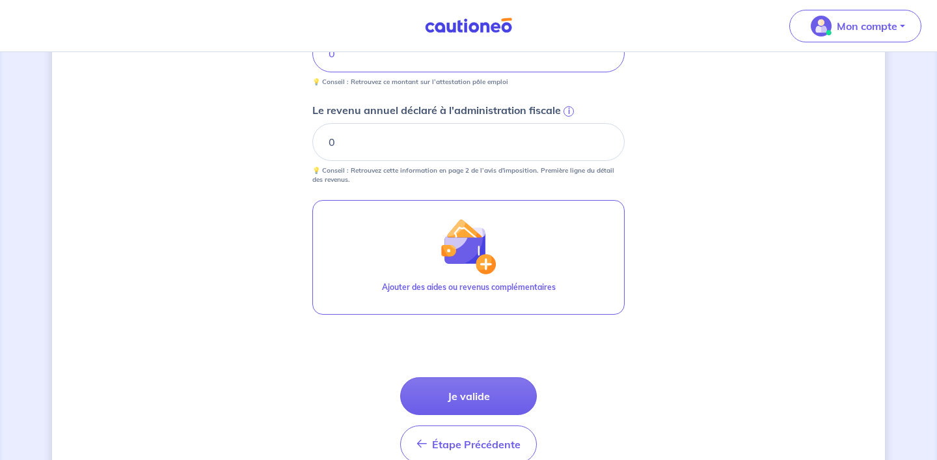
scroll to position [602, 0]
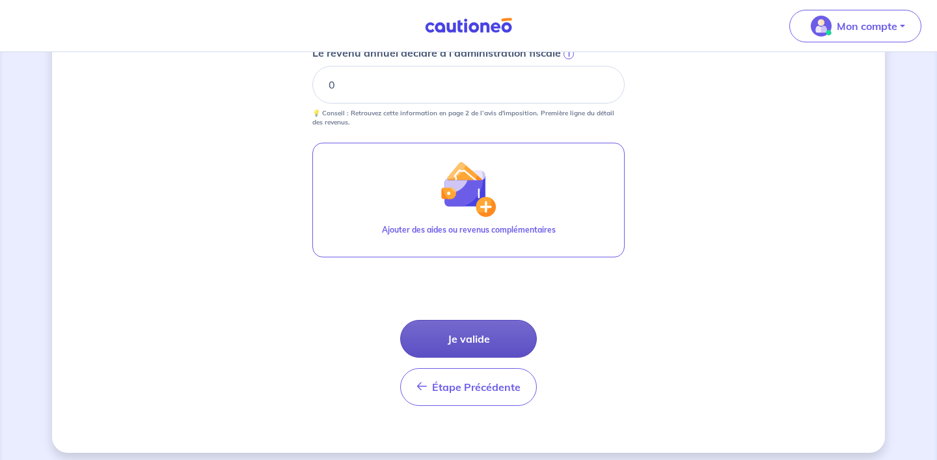
click at [495, 347] on button "Je valide" at bounding box center [468, 339] width 137 height 38
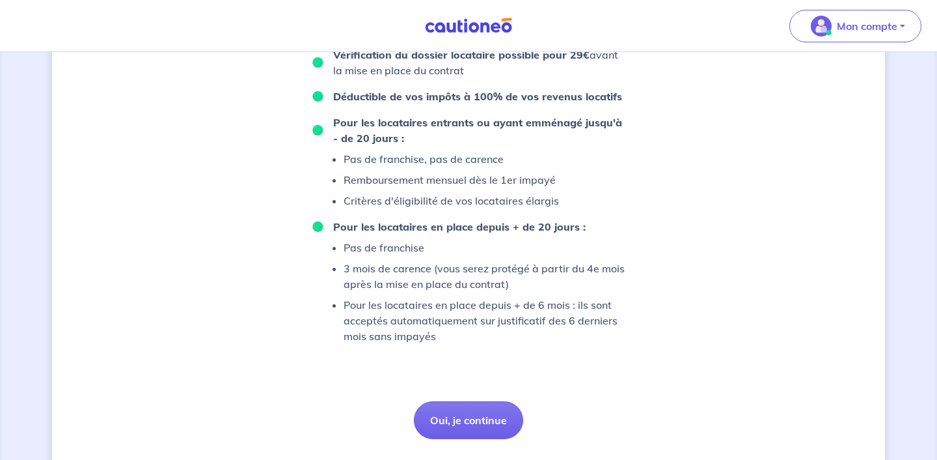
scroll to position [903, 0]
